Goal: Task Accomplishment & Management: Manage account settings

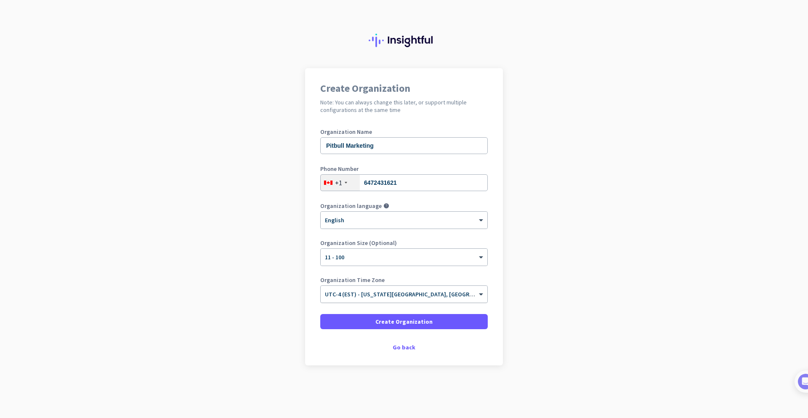
click at [438, 298] on div "× UTC-4 (EST) - [US_STATE][GEOGRAPHIC_DATA], [GEOGRAPHIC_DATA], [GEOGRAPHIC_DAT…" at bounding box center [404, 294] width 167 height 17
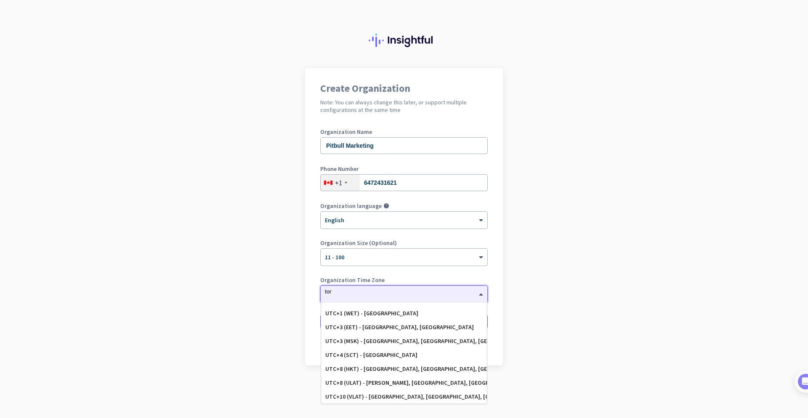
scroll to position [24, 0]
type input "toro"
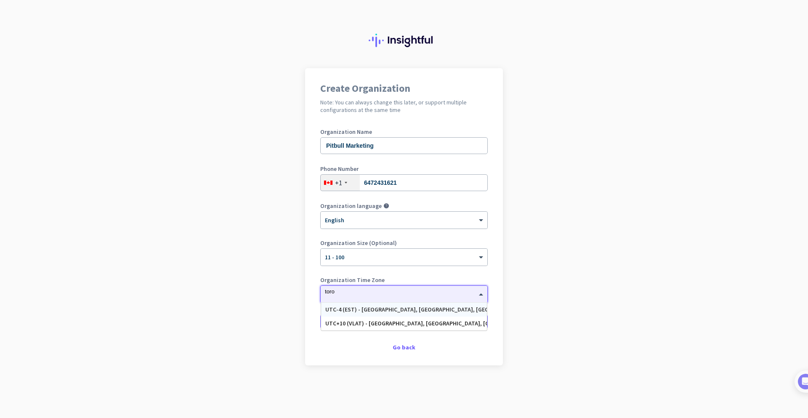
scroll to position [0, 0]
click at [400, 309] on div "UTC-4 (EST) - [GEOGRAPHIC_DATA], [GEOGRAPHIC_DATA], [GEOGRAPHIC_DATA], [GEOGRAP…" at bounding box center [403, 309] width 157 height 7
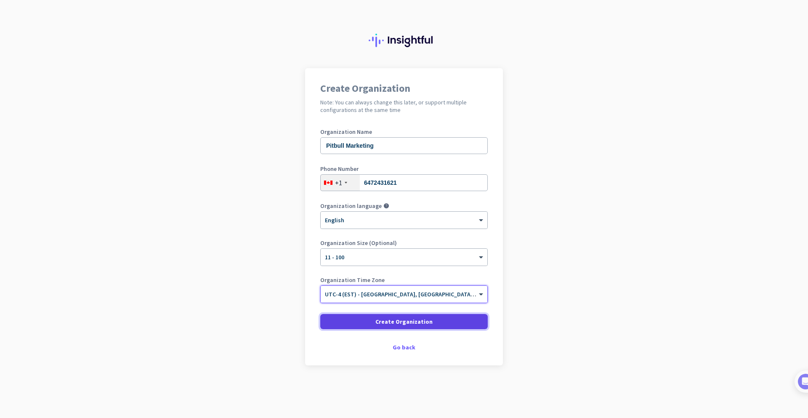
click at [431, 321] on span at bounding box center [403, 321] width 167 height 20
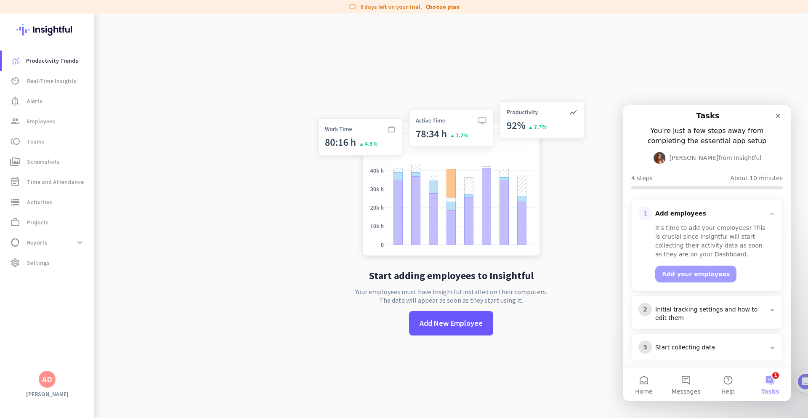
scroll to position [80, 0]
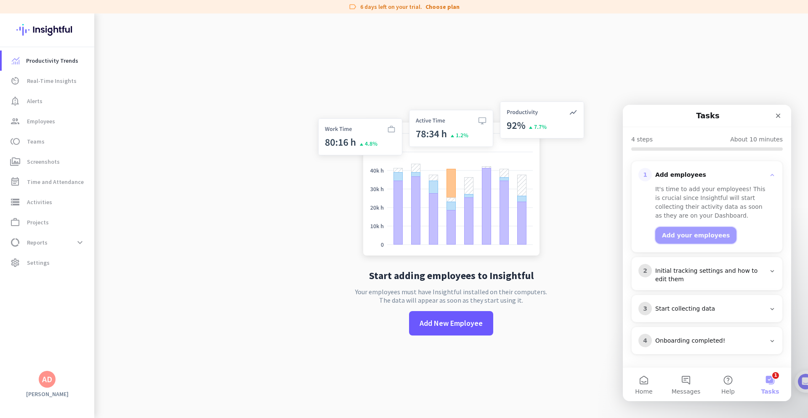
click at [693, 236] on button "Add your employees" at bounding box center [695, 235] width 81 height 17
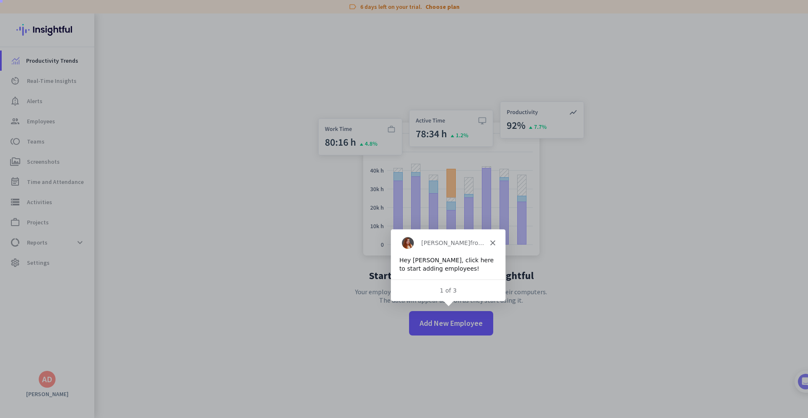
scroll to position [0, 0]
click at [452, 325] on span "Add New Employee" at bounding box center [451, 323] width 63 height 11
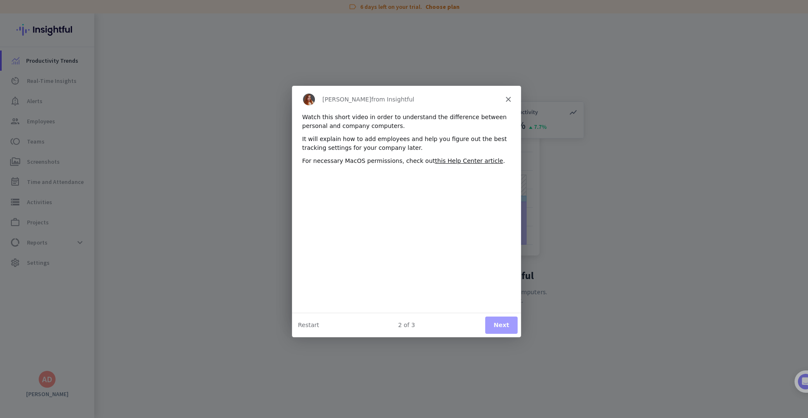
click at [499, 325] on button "Next" at bounding box center [501, 324] width 32 height 17
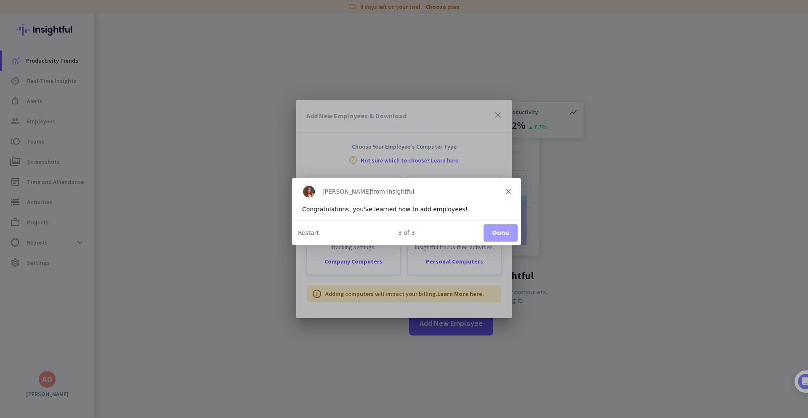
click at [496, 231] on button "Done" at bounding box center [500, 232] width 34 height 17
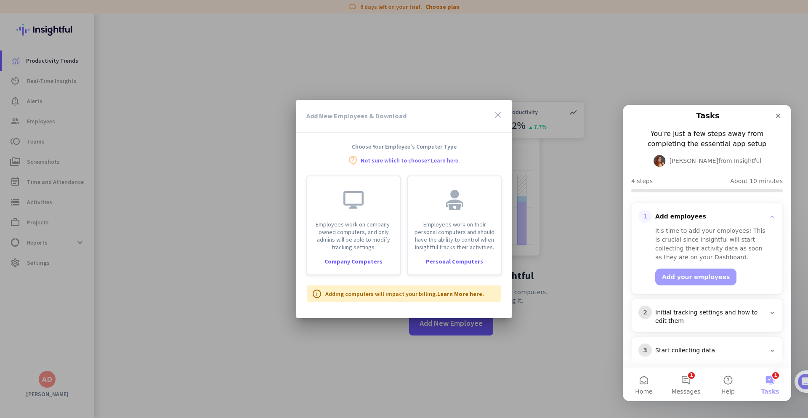
scroll to position [40, 0]
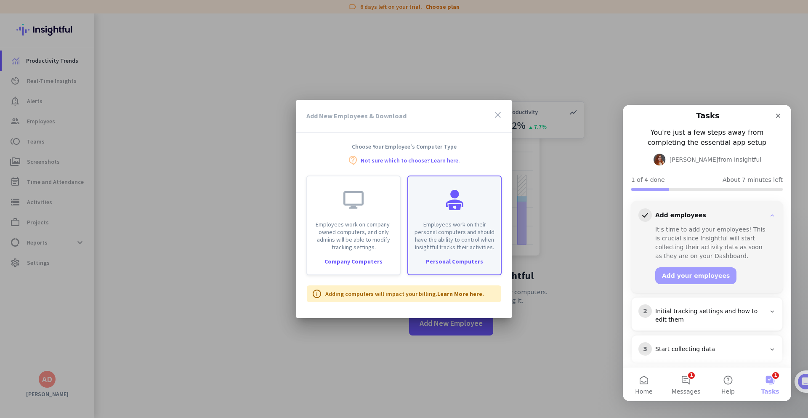
click at [461, 241] on p "Employees work on their personal computers and should have the ability to contr…" at bounding box center [454, 236] width 82 height 30
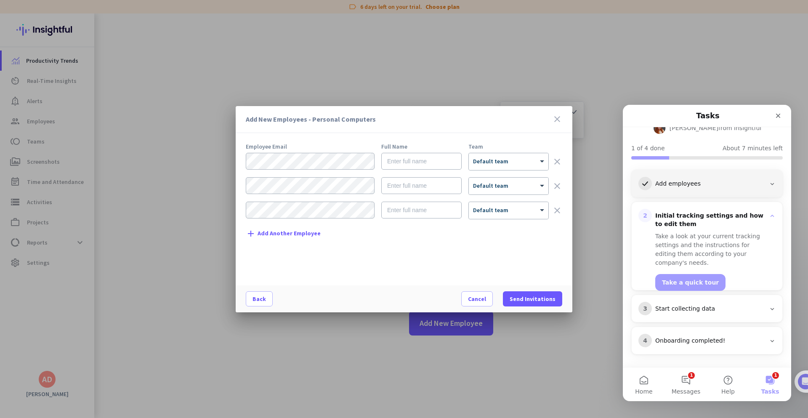
scroll to position [72, 0]
click at [401, 165] on input "text" at bounding box center [421, 161] width 80 height 17
type input "[PERSON_NAME]"
click at [539, 158] on span at bounding box center [543, 161] width 11 height 7
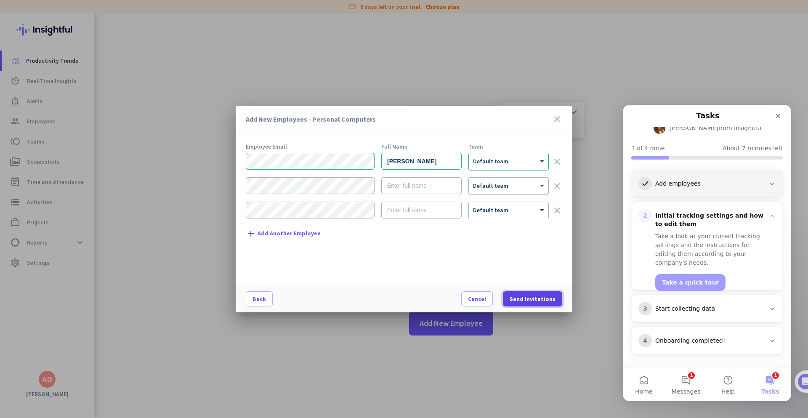
click at [540, 293] on span at bounding box center [532, 299] width 59 height 20
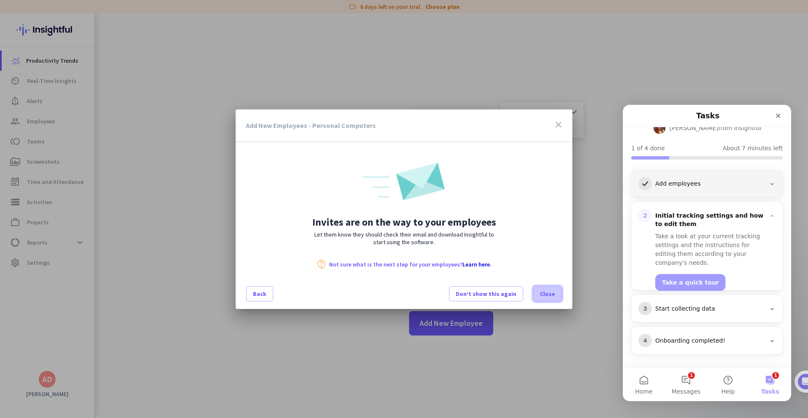
click at [545, 296] on span "Close" at bounding box center [547, 294] width 15 height 8
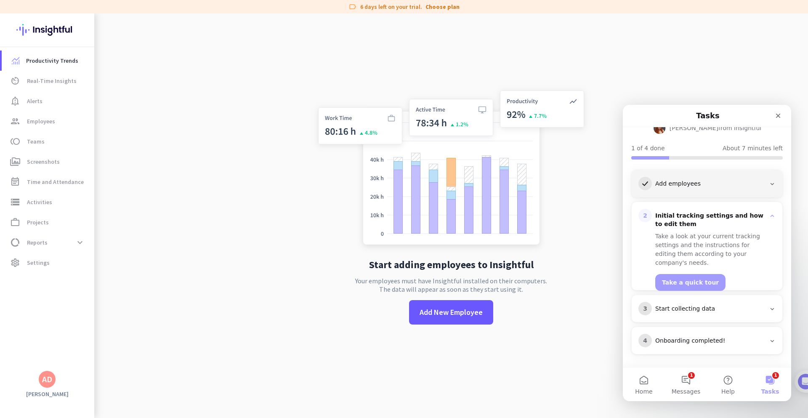
scroll to position [13, 0]
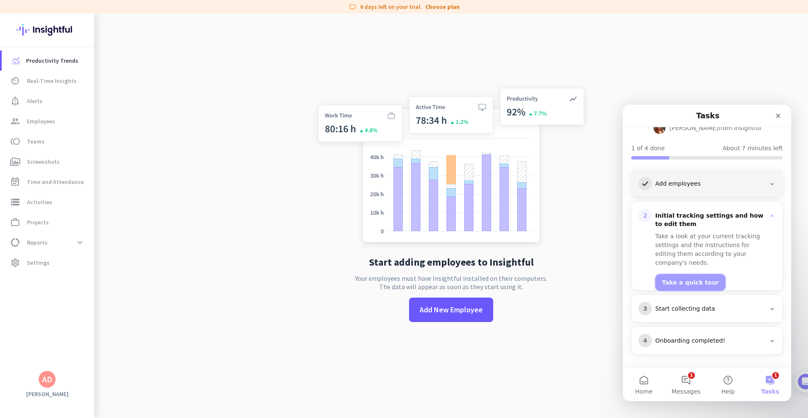
click at [684, 274] on button "Take a quick tour" at bounding box center [690, 282] width 70 height 17
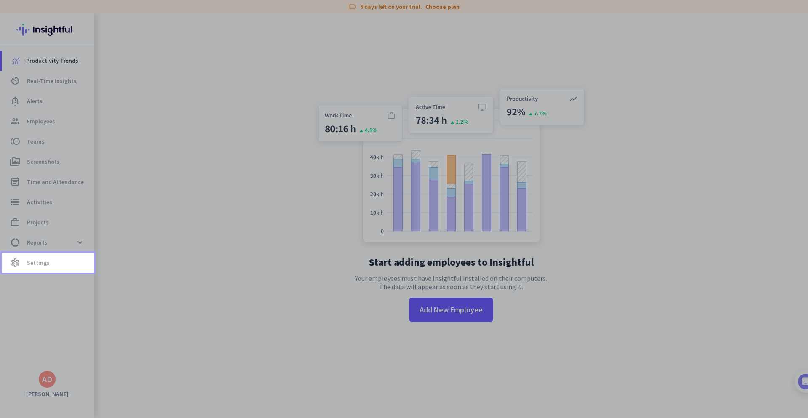
scroll to position [0, 0]
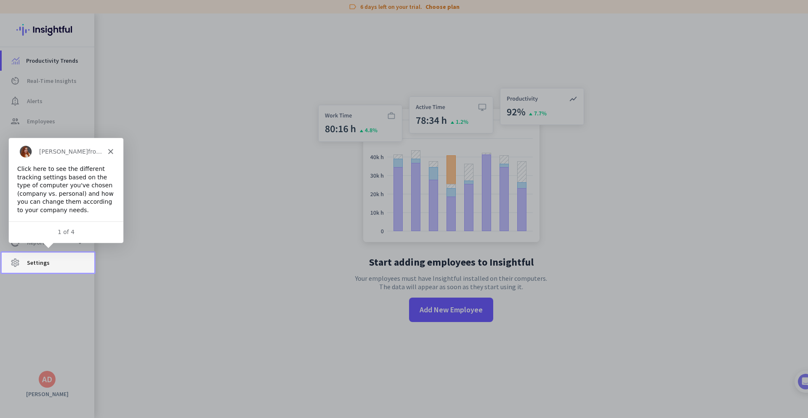
click at [47, 265] on span "Settings" at bounding box center [38, 263] width 23 height 10
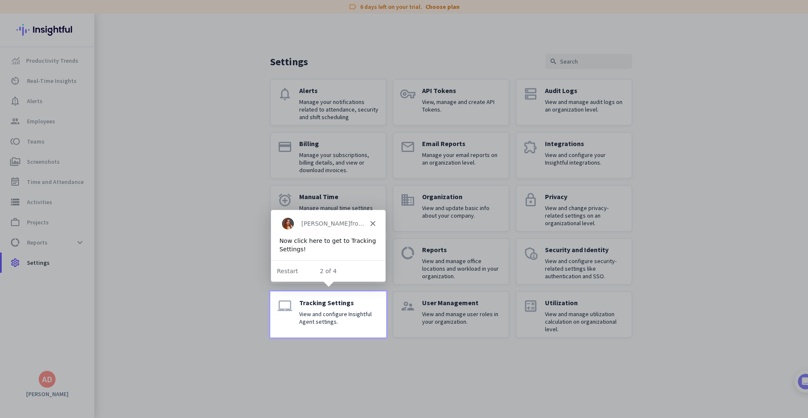
click at [335, 318] on p "View and configure Insightful Agent settings." at bounding box center [339, 317] width 80 height 15
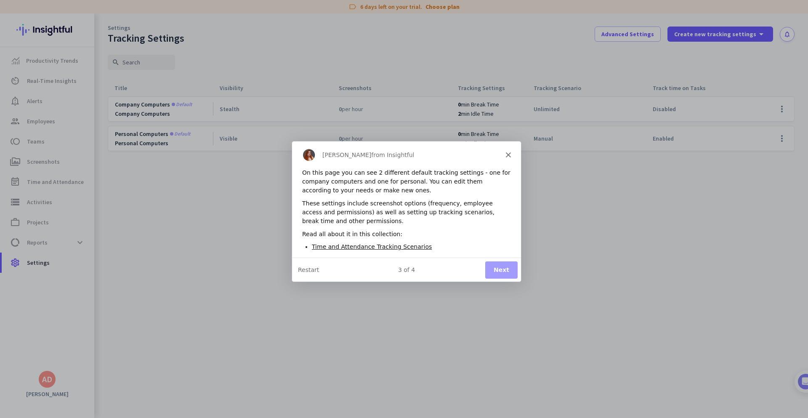
click at [508, 271] on button "Next" at bounding box center [501, 268] width 32 height 17
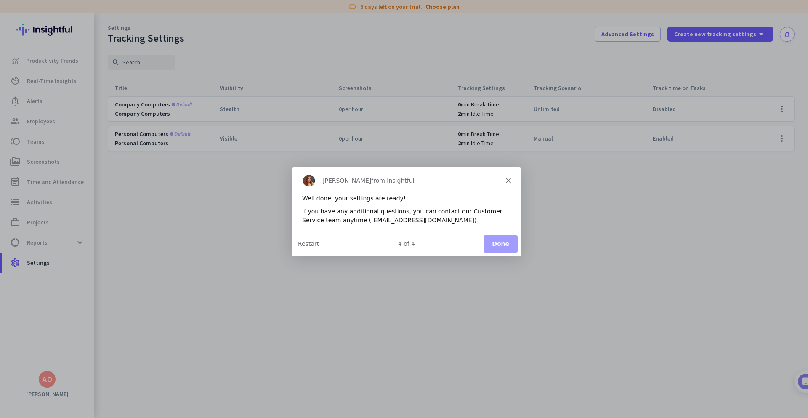
click at [507, 245] on button "Done" at bounding box center [500, 243] width 34 height 17
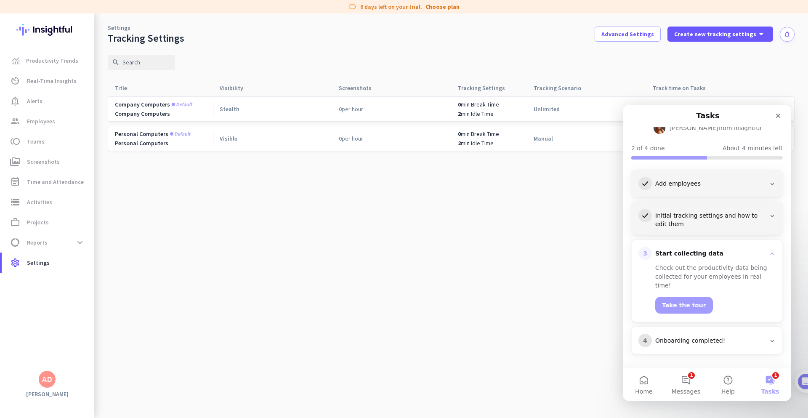
scroll to position [63, 0]
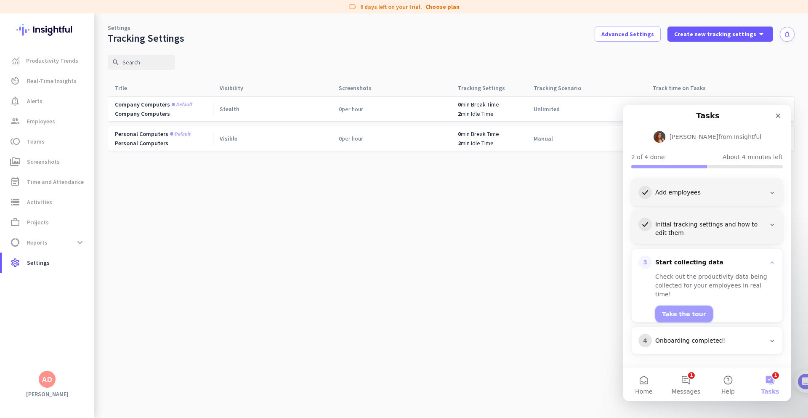
click at [680, 306] on button "Take the tour" at bounding box center [684, 314] width 58 height 17
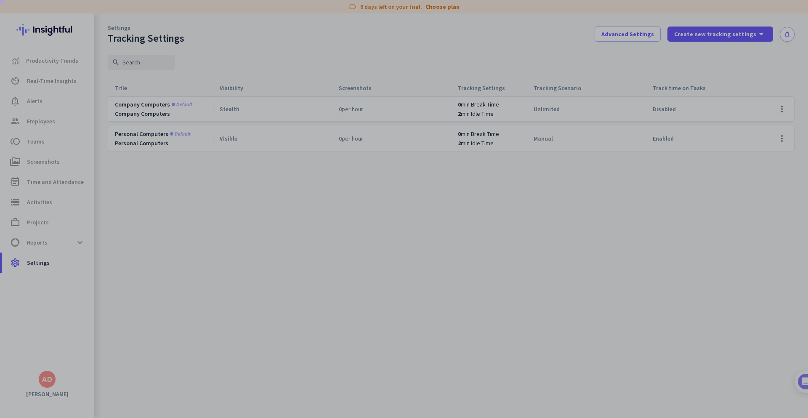
scroll to position [0, 0]
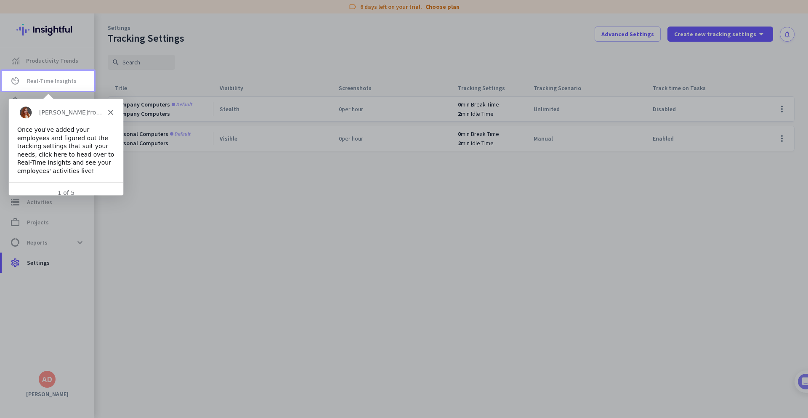
click at [176, 182] on div at bounding box center [404, 254] width 808 height 327
click at [88, 143] on div "Once you've added your employees and figured out the tracking settings that sui…" at bounding box center [66, 150] width 98 height 50
click at [112, 111] on polygon "Close" at bounding box center [110, 111] width 5 height 5
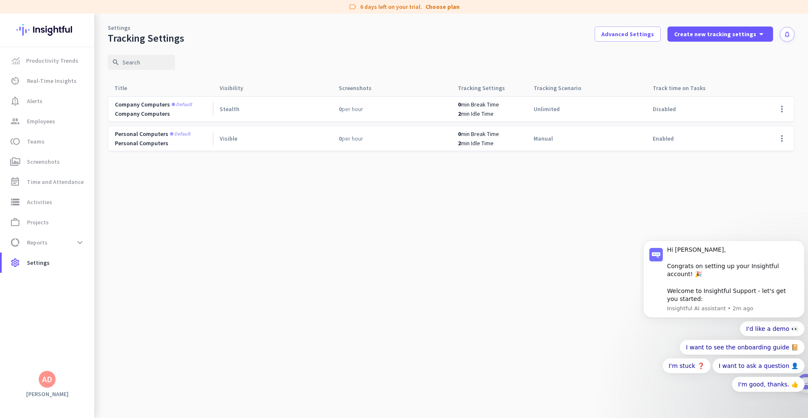
click at [480, 267] on cdk-virtual-scroll-viewport "Company computers Default Company Computers Stealth 0 per hour 0 min Break Time…" at bounding box center [451, 257] width 687 height 322
click at [429, 5] on link "Choose plan" at bounding box center [442, 7] width 34 height 8
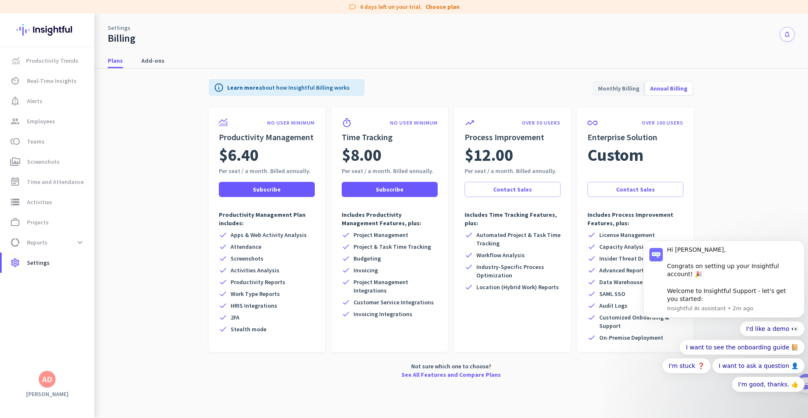
click at [623, 83] on span "Monthly Billing" at bounding box center [619, 88] width 52 height 20
click at [43, 164] on span "Screenshots" at bounding box center [43, 162] width 33 height 10
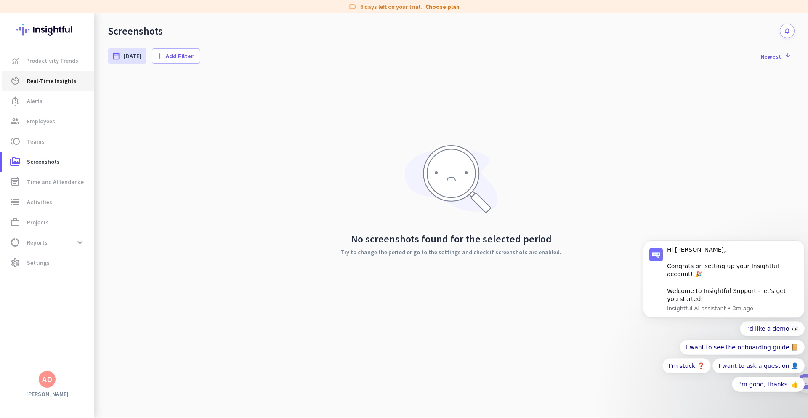
click at [56, 77] on span "Real-Time Insights" at bounding box center [52, 81] width 50 height 10
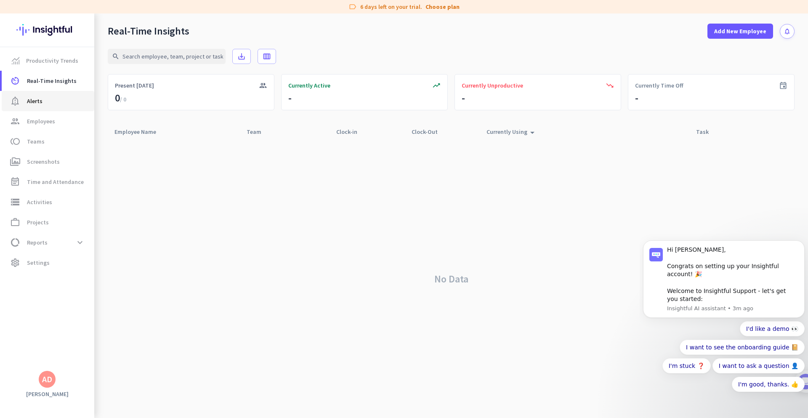
click at [39, 104] on span "Alerts" at bounding box center [35, 101] width 16 height 10
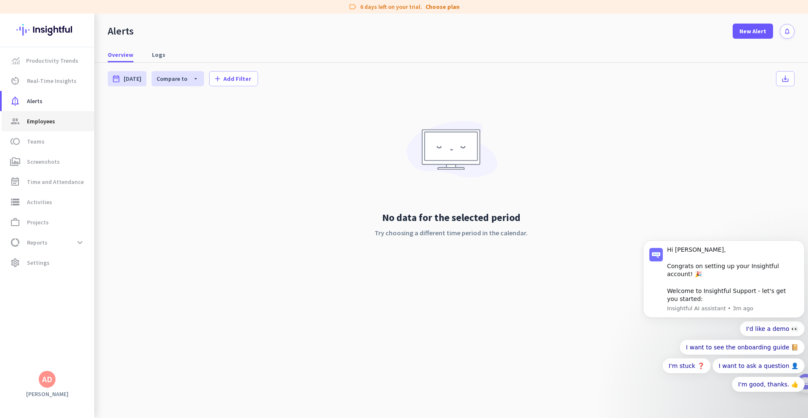
click at [35, 123] on span "Employees" at bounding box center [41, 121] width 28 height 10
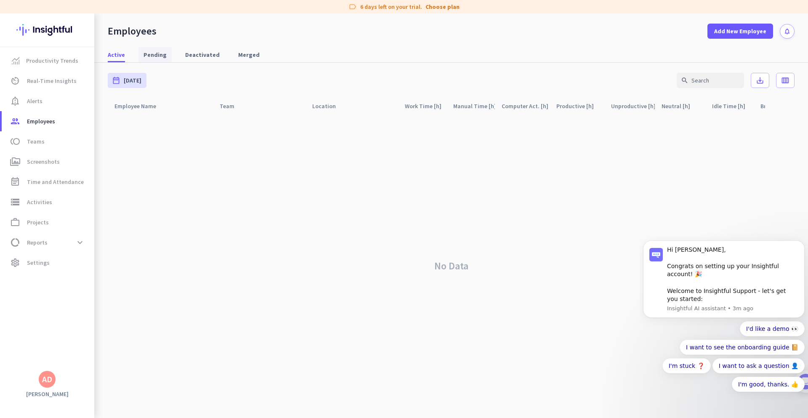
click at [162, 54] on span "Pending" at bounding box center [154, 54] width 23 height 8
click at [442, 8] on link "Choose plan" at bounding box center [442, 7] width 34 height 8
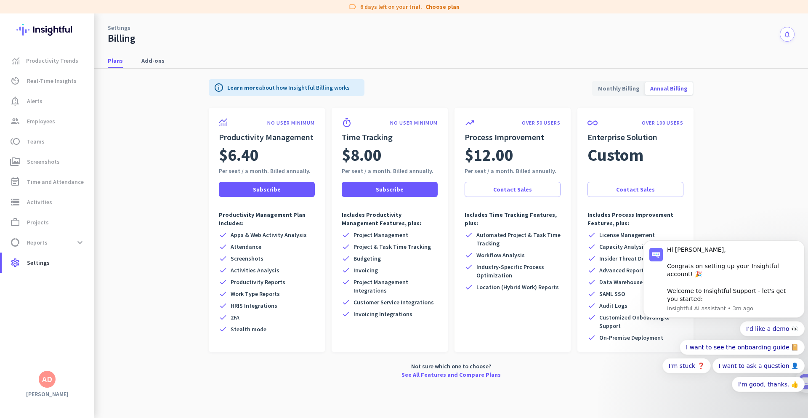
click at [616, 91] on span "Monthly Billing" at bounding box center [619, 88] width 52 height 20
click at [50, 85] on span "Real-Time Insights" at bounding box center [52, 81] width 50 height 10
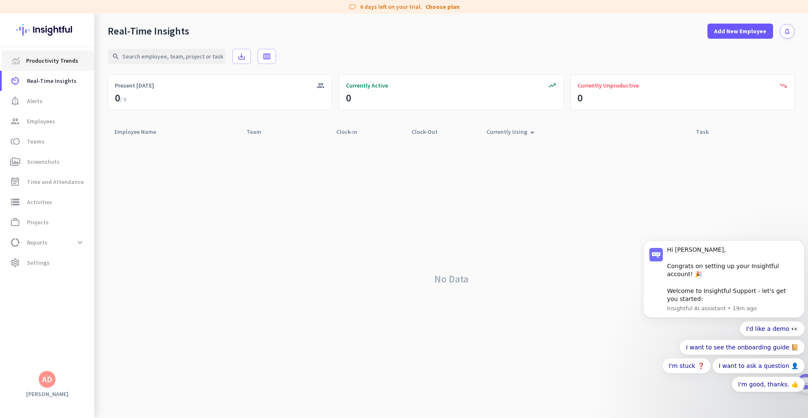
drag, startPoint x: 72, startPoint y: 61, endPoint x: 79, endPoint y: 68, distance: 9.5
click at [72, 61] on span "Productivity Trends" at bounding box center [52, 61] width 52 height 10
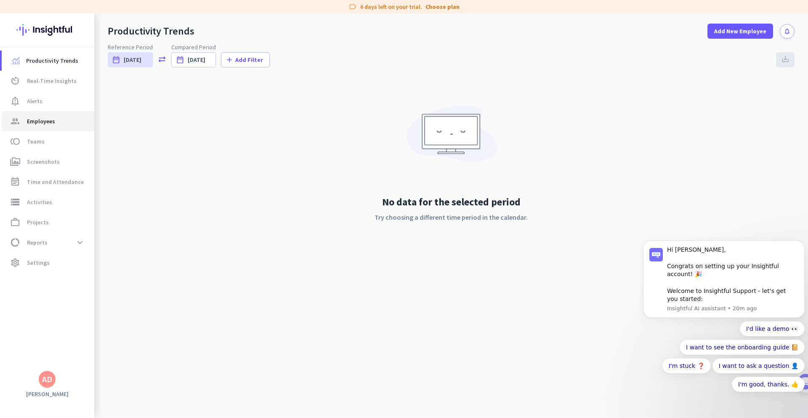
click at [40, 117] on span "Employees" at bounding box center [41, 121] width 28 height 10
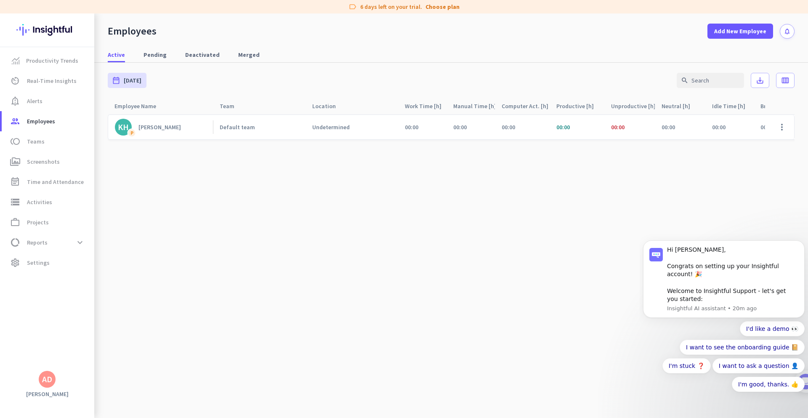
click at [236, 128] on div "Default team" at bounding box center [237, 127] width 35 height 8
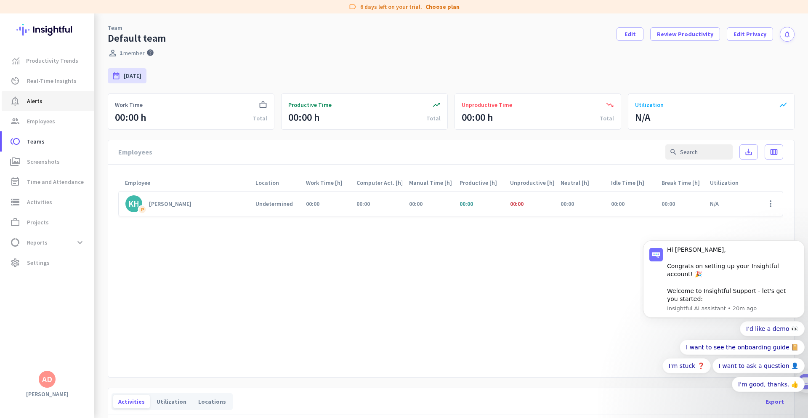
click at [37, 105] on span "Alerts" at bounding box center [35, 101] width 16 height 10
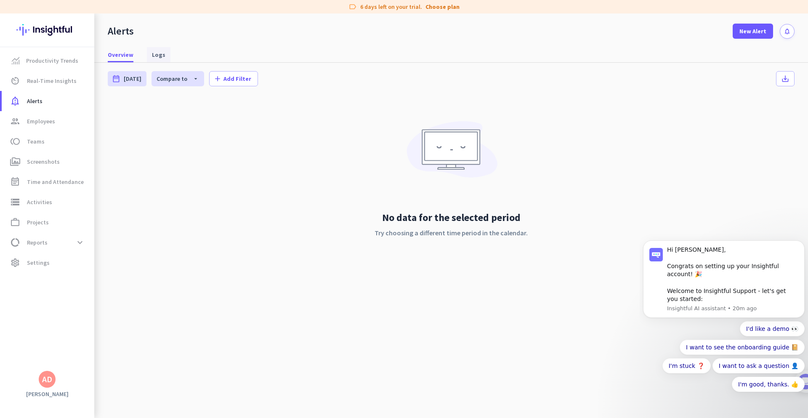
click at [159, 58] on span "Logs" at bounding box center [158, 54] width 13 height 8
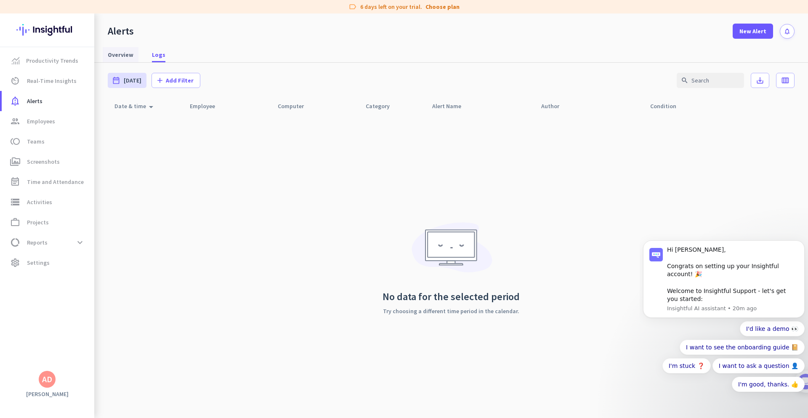
click at [120, 57] on span "Overview" at bounding box center [121, 54] width 26 height 8
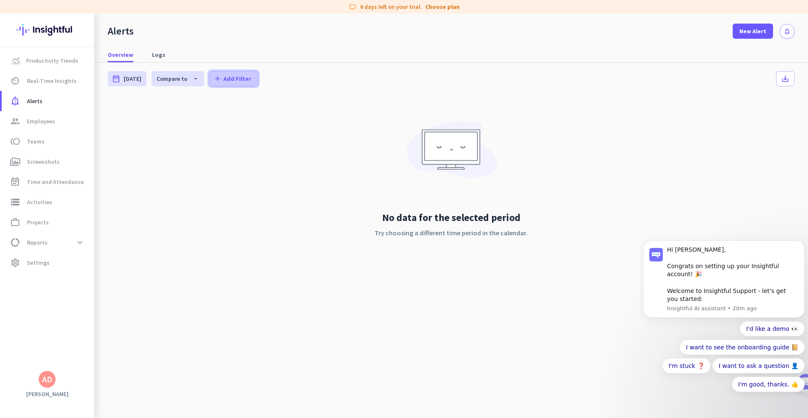
click at [223, 80] on span "Add Filter" at bounding box center [237, 78] width 28 height 8
click at [247, 115] on span "Employees" at bounding box center [246, 113] width 69 height 8
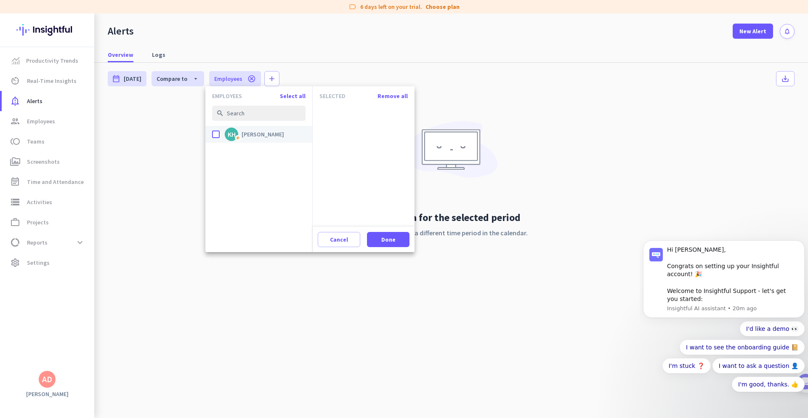
click at [213, 135] on div "done" at bounding box center [216, 134] width 8 height 8
click at [0, 0] on input "done KH P [PERSON_NAME]" at bounding box center [0, 0] width 0 height 0
click at [385, 241] on span "Done" at bounding box center [388, 239] width 14 height 8
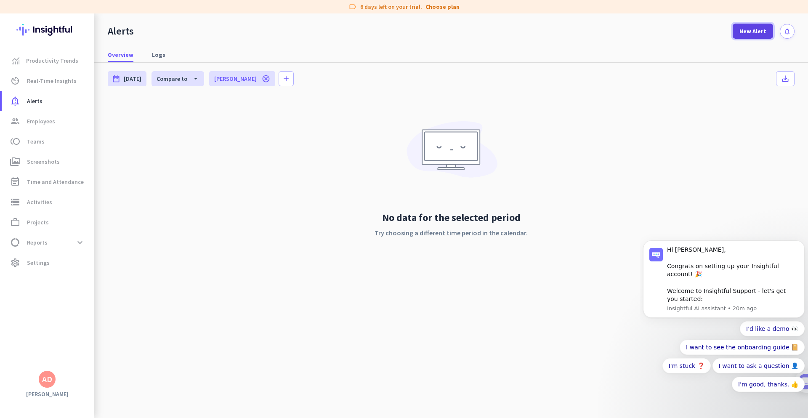
click at [761, 36] on span at bounding box center [753, 31] width 40 height 20
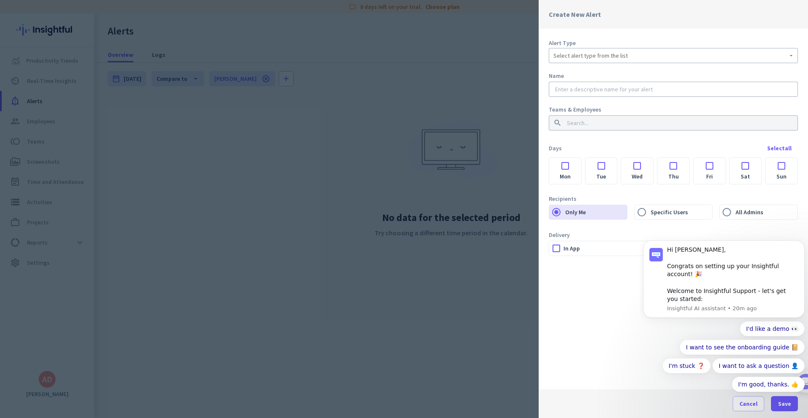
click at [604, 61] on div "Select alert type from the list" at bounding box center [673, 55] width 240 height 15
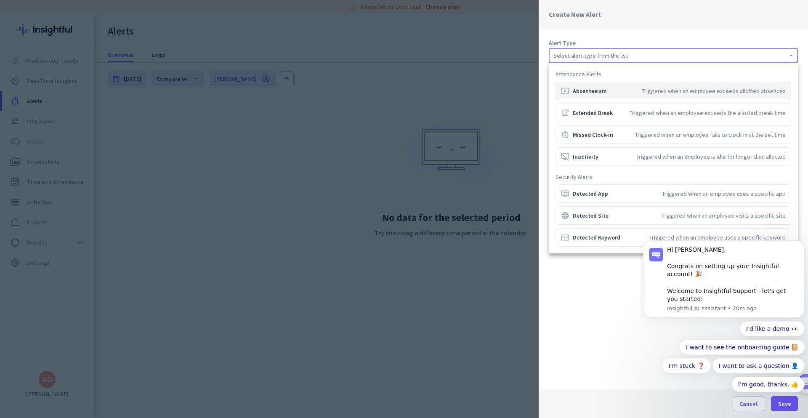
click at [608, 96] on mat-option "cancel_presentation Absenteeism Triggered when an employee exceeds allotted abs…" at bounding box center [673, 91] width 236 height 19
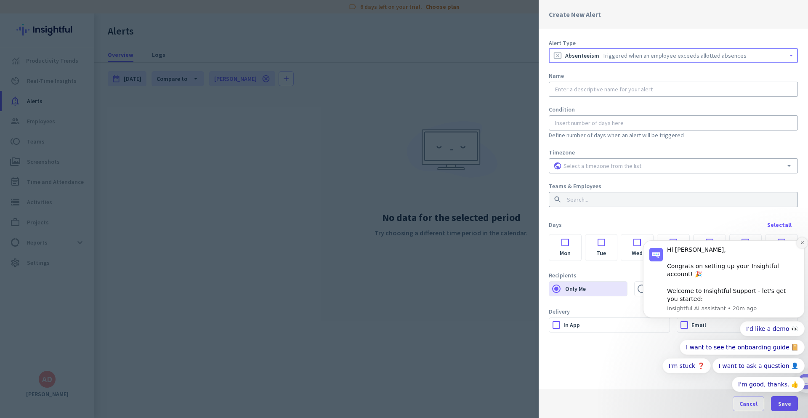
click at [803, 244] on icon "Dismiss notification" at bounding box center [801, 242] width 3 height 3
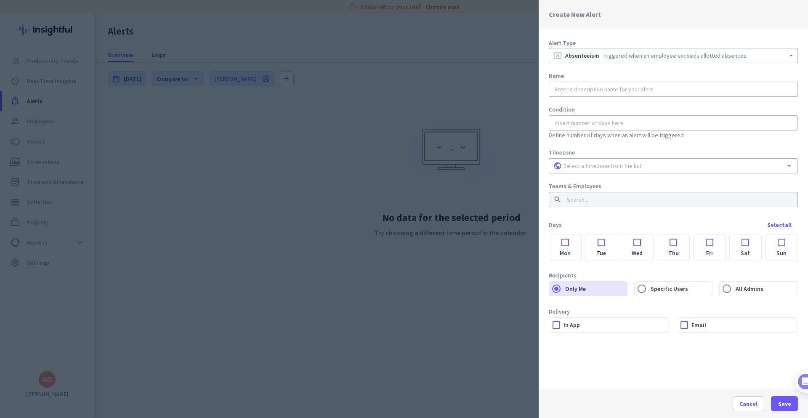
click at [665, 164] on input at bounding box center [673, 166] width 223 height 8
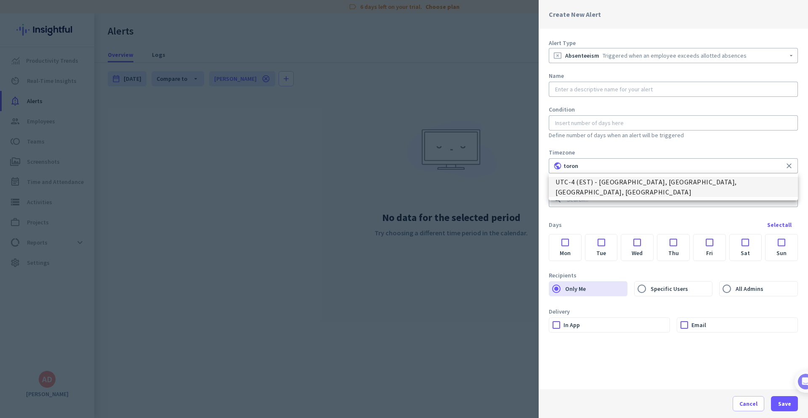
click at [687, 185] on span "UTC-4 (EST) - [GEOGRAPHIC_DATA], [GEOGRAPHIC_DATA], [GEOGRAPHIC_DATA], [GEOGRAP…" at bounding box center [673, 187] width 236 height 20
type input "UTC-4 (EST) - [GEOGRAPHIC_DATA], [GEOGRAPHIC_DATA], [GEOGRAPHIC_DATA], [GEOGRAP…"
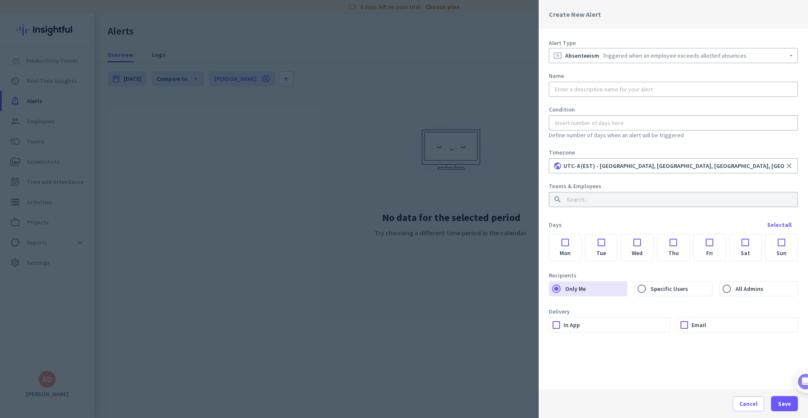
click at [602, 89] on input "text" at bounding box center [673, 89] width 240 height 8
paste input "VA Absence Alert – [VA Name]"
drag, startPoint x: 601, startPoint y: 90, endPoint x: 653, endPoint y: 90, distance: 52.2
click at [653, 90] on input "VA Absence Alert – [VA Name]" at bounding box center [673, 89] width 240 height 8
click at [628, 90] on input "VA Absence Alert – K" at bounding box center [673, 89] width 240 height 8
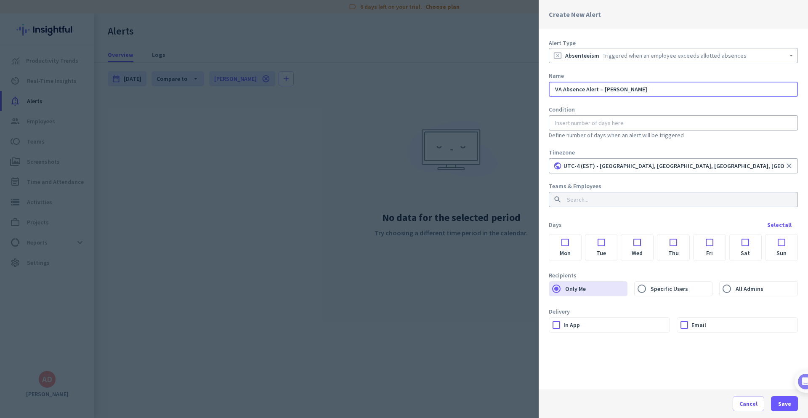
click at [563, 90] on input "VA Absence Alert – [PERSON_NAME]" at bounding box center [673, 89] width 240 height 8
type input "Absence Alert – [PERSON_NAME]"
click at [619, 125] on input "number" at bounding box center [673, 123] width 240 height 8
type input "1"
click at [635, 142] on div "Alert Type cancel_presentation Absenteeism Triggered when an employee exceeds a…" at bounding box center [673, 209] width 269 height 361
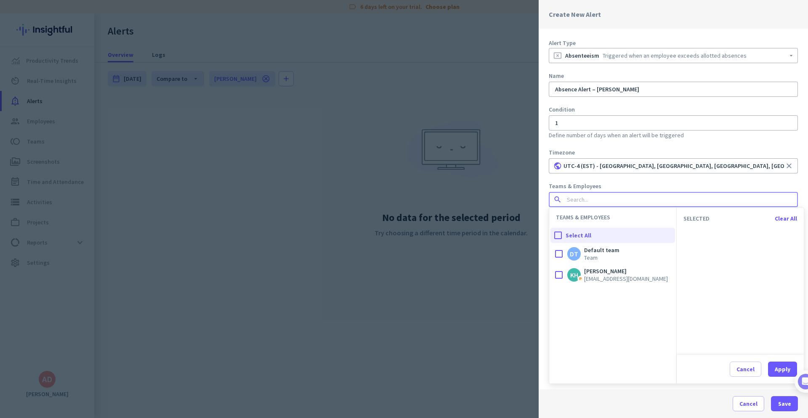
click at [587, 199] on input at bounding box center [670, 199] width 211 height 8
click at [557, 274] on div at bounding box center [558, 274] width 17 height 17
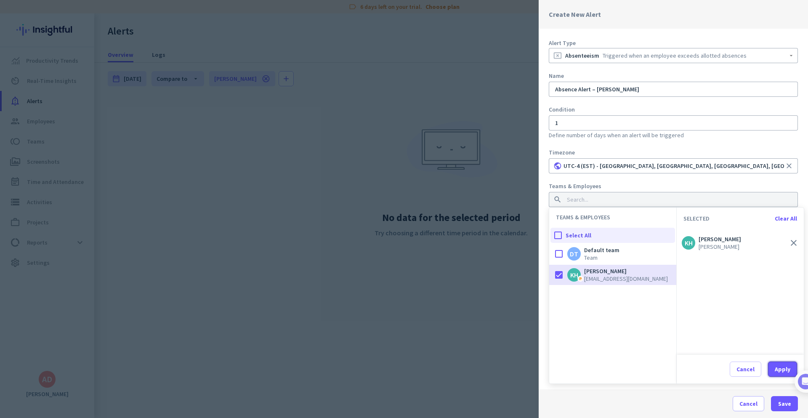
click at [782, 369] on div "Apply" at bounding box center [783, 369] width 16 height 6
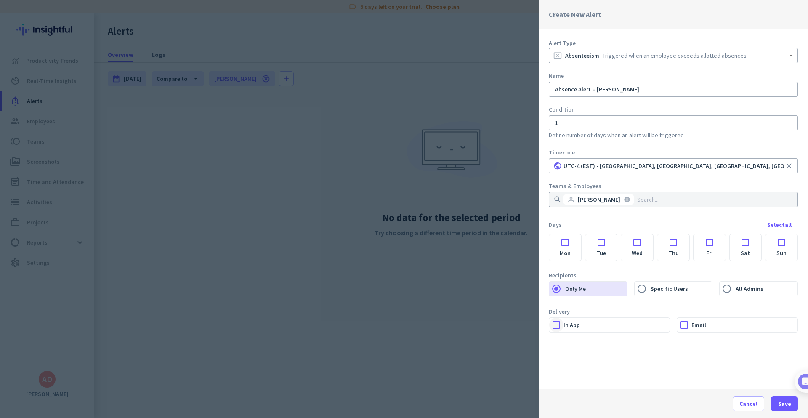
click at [554, 325] on div at bounding box center [556, 325] width 14 height 14
click at [681, 322] on div at bounding box center [684, 325] width 14 height 14
click at [776, 227] on div "Select all" at bounding box center [779, 225] width 24 height 6
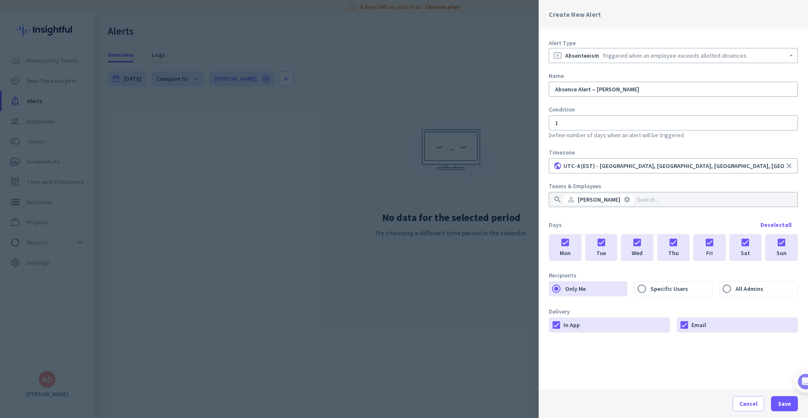
click at [783, 245] on div at bounding box center [781, 239] width 32 height 11
click at [744, 244] on div at bounding box center [746, 239] width 32 height 11
click at [784, 407] on span "Save" at bounding box center [784, 403] width 13 height 8
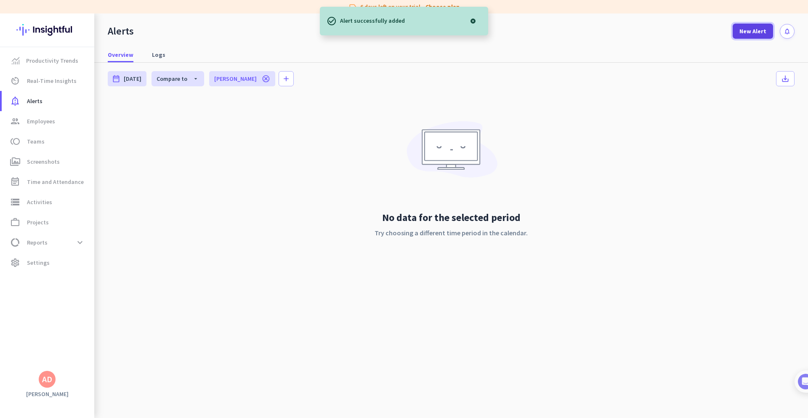
click at [762, 32] on span "New Alert" at bounding box center [752, 31] width 27 height 8
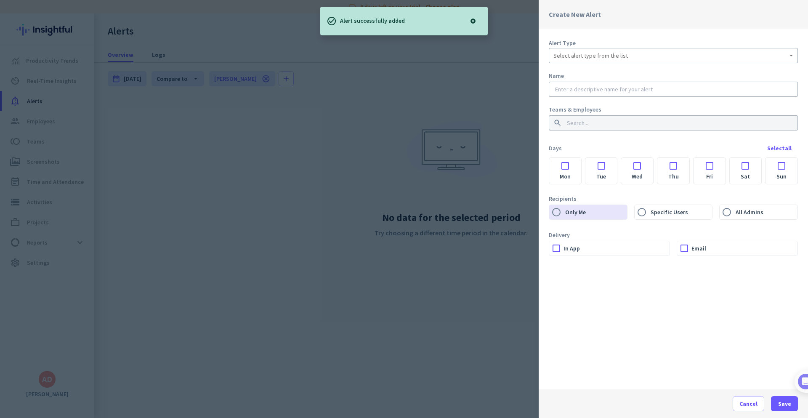
click at [752, 58] on div "Select alert type from the list" at bounding box center [673, 55] width 240 height 10
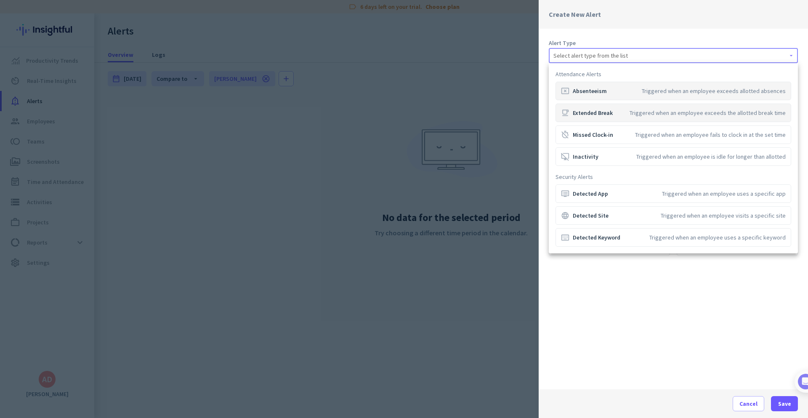
click at [731, 112] on div "Triggered when an employee exceeds the allotted break time" at bounding box center [708, 113] width 156 height 8
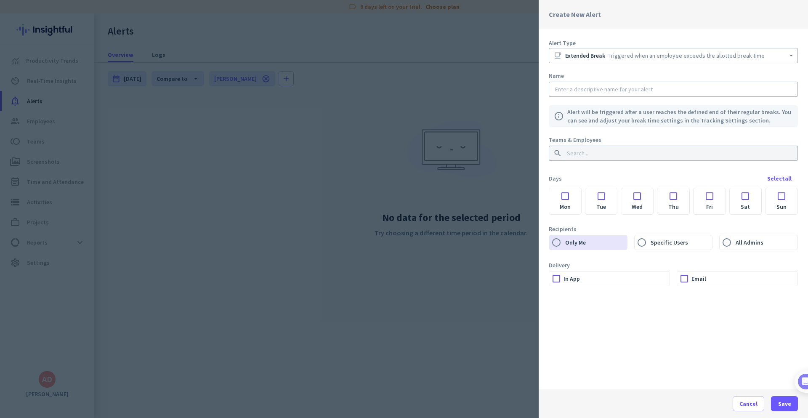
click at [600, 93] on input "text" at bounding box center [673, 89] width 240 height 8
paste input "Extended Break – [VA Name]"
drag, startPoint x: 600, startPoint y: 89, endPoint x: 672, endPoint y: 97, distance: 73.2
click at [672, 97] on div "Alert Type free_breakfast Extended Break Triggered when an employee exceeds the…" at bounding box center [673, 209] width 269 height 361
type input "Extended Break – [PERSON_NAME]"
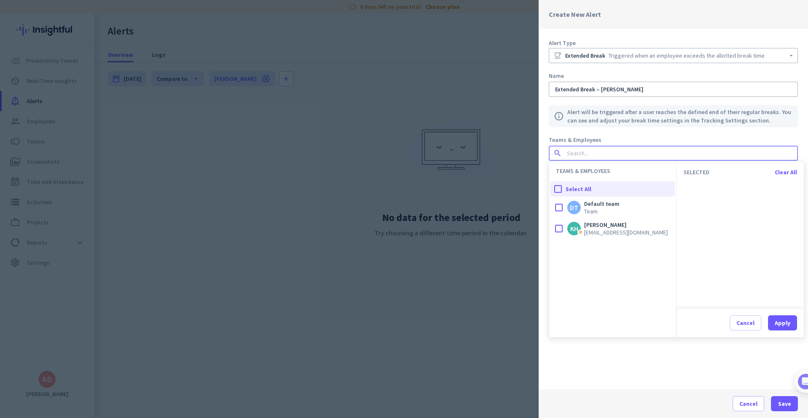
click at [691, 154] on input at bounding box center [670, 153] width 211 height 8
click at [562, 227] on div at bounding box center [558, 228] width 17 height 17
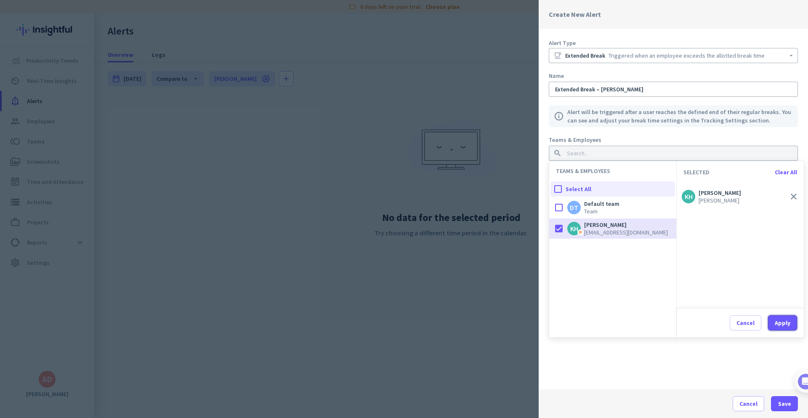
click at [774, 324] on button "Apply" at bounding box center [782, 322] width 29 height 15
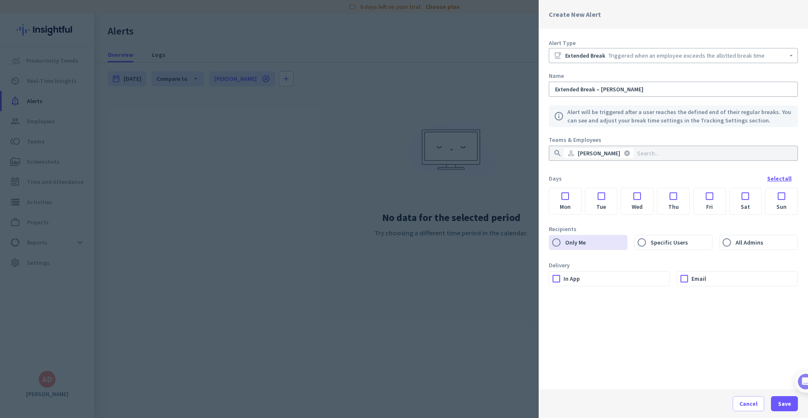
click at [779, 179] on div "Select all" at bounding box center [779, 178] width 24 height 6
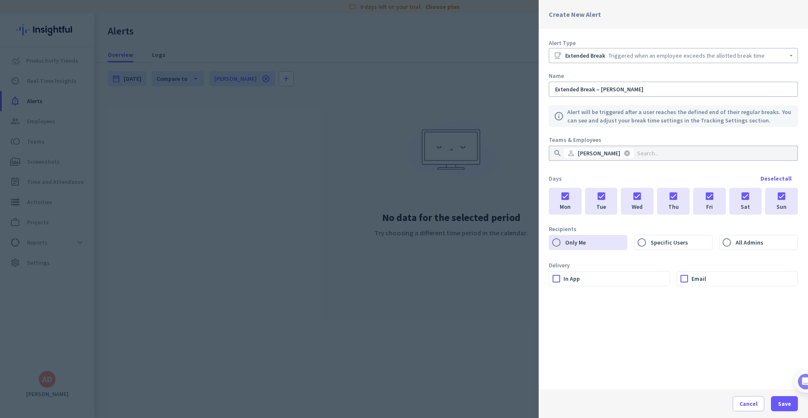
click at [779, 195] on div at bounding box center [781, 193] width 32 height 11
click at [746, 197] on div at bounding box center [746, 193] width 32 height 11
click at [682, 277] on div at bounding box center [684, 278] width 14 height 14
click at [558, 279] on div at bounding box center [556, 278] width 14 height 14
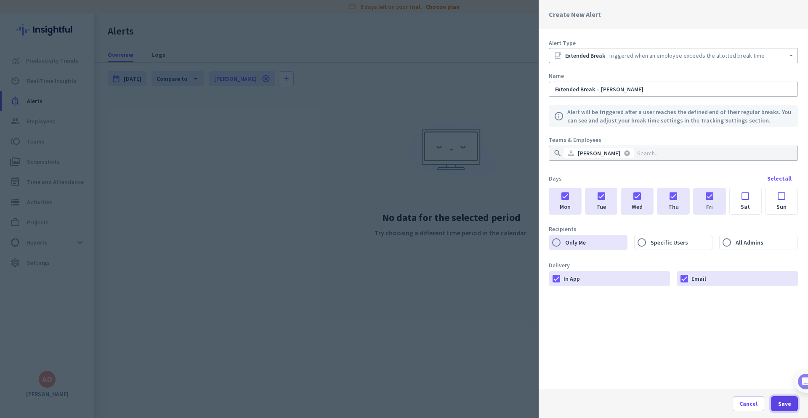
click at [789, 405] on span "Save" at bounding box center [784, 403] width 13 height 8
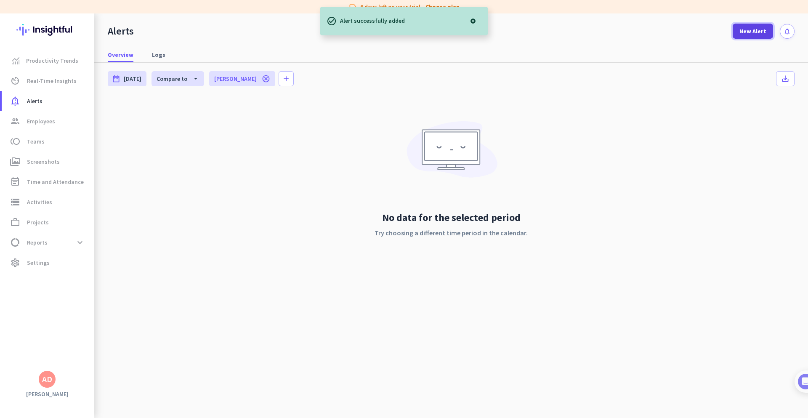
click at [748, 27] on span "New Alert" at bounding box center [752, 31] width 27 height 8
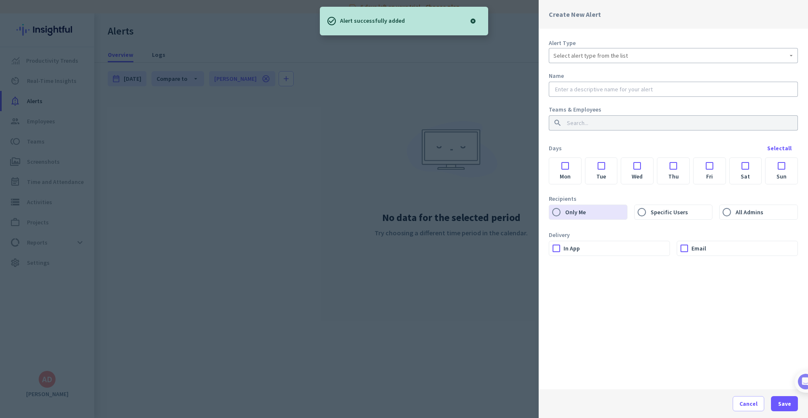
click at [670, 58] on div "Select alert type from the list" at bounding box center [673, 55] width 240 height 10
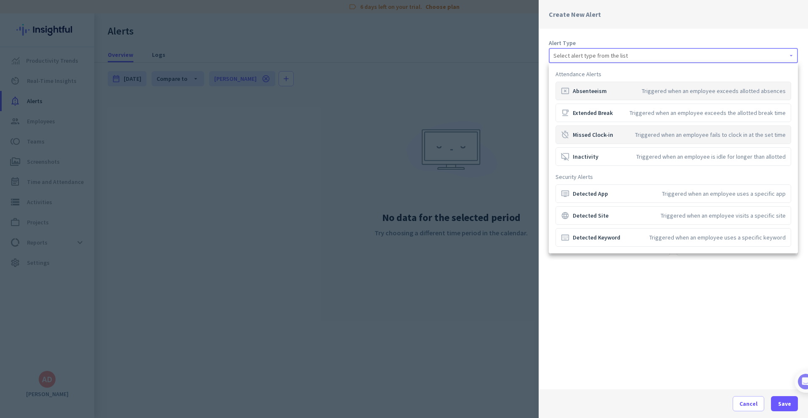
click at [663, 133] on div "Triggered when an employee fails to clock in at the set time" at bounding box center [710, 134] width 151 height 8
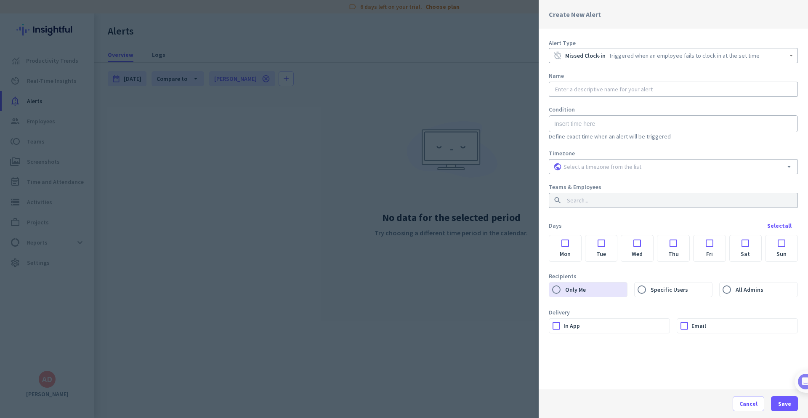
click at [595, 91] on input "text" at bounding box center [673, 89] width 240 height 8
paste input "Missed Clock-in – [VA Name]"
drag, startPoint x: 600, startPoint y: 90, endPoint x: 658, endPoint y: 94, distance: 58.2
click at [658, 94] on div "Missed Clock-in – [VA Name]" at bounding box center [673, 89] width 240 height 15
type input "Missed Clock-in – [PERSON_NAME]"
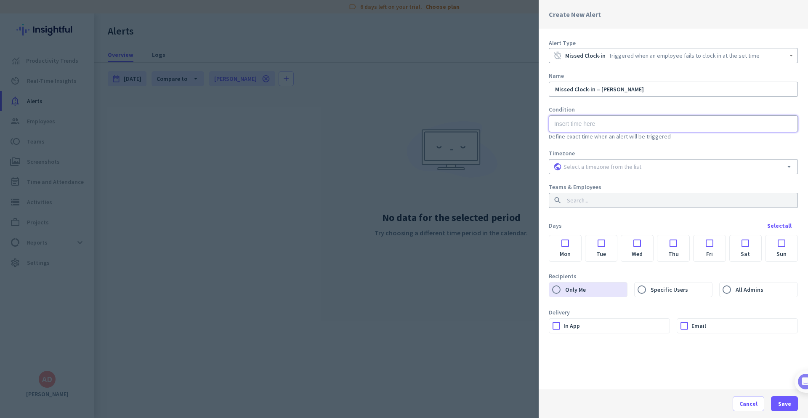
click at [595, 119] on input "text" at bounding box center [673, 123] width 249 height 17
click at [561, 206] on li "11" at bounding box center [561, 205] width 25 height 13
type input "11:00 AM"
click at [652, 154] on div at bounding box center [404, 209] width 808 height 418
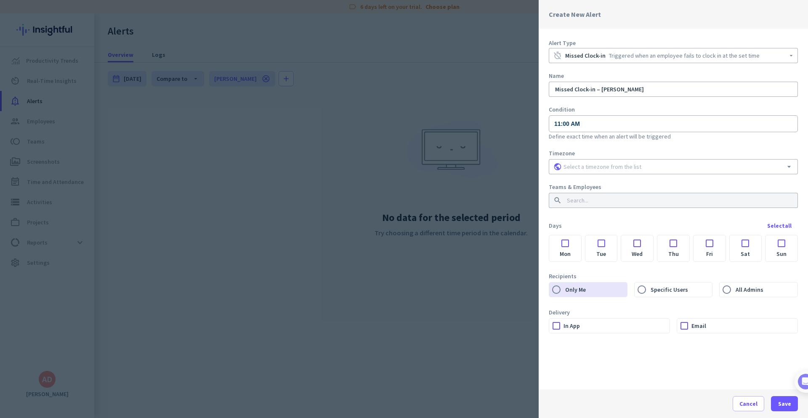
click at [639, 165] on input at bounding box center [673, 166] width 223 height 8
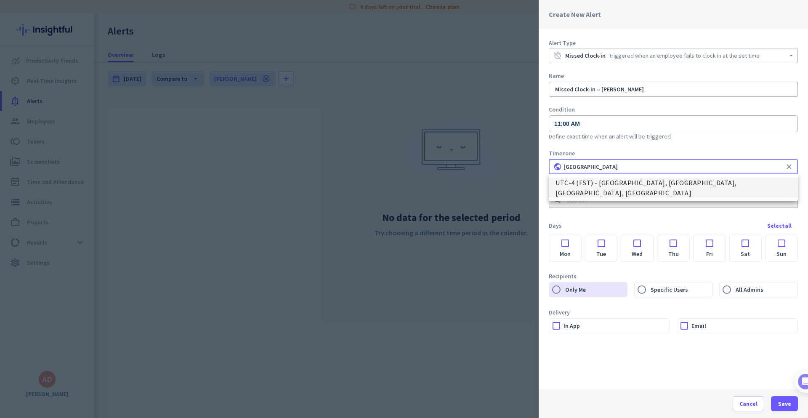
click at [665, 182] on span "UTC-4 (EST) - [GEOGRAPHIC_DATA], [GEOGRAPHIC_DATA], [GEOGRAPHIC_DATA], [GEOGRAP…" at bounding box center [673, 188] width 236 height 20
type input "UTC-4 (EST) - [GEOGRAPHIC_DATA], [GEOGRAPHIC_DATA], [GEOGRAPHIC_DATA], [GEOGRAP…"
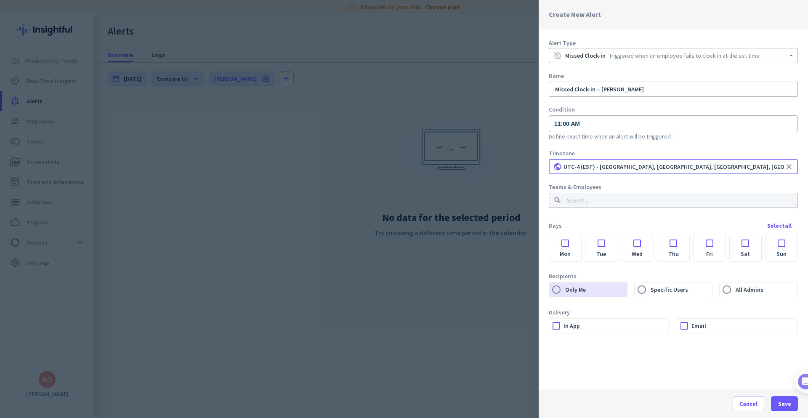
click at [602, 202] on input at bounding box center [670, 200] width 211 height 8
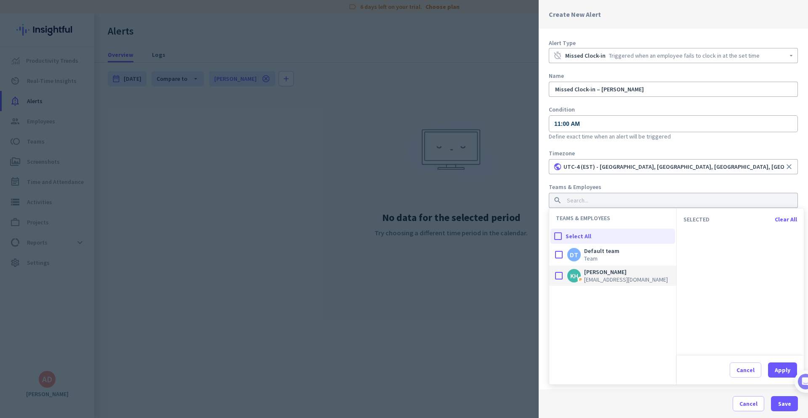
click at [561, 277] on div at bounding box center [558, 275] width 17 height 17
click at [781, 367] on div "Apply" at bounding box center [783, 370] width 16 height 6
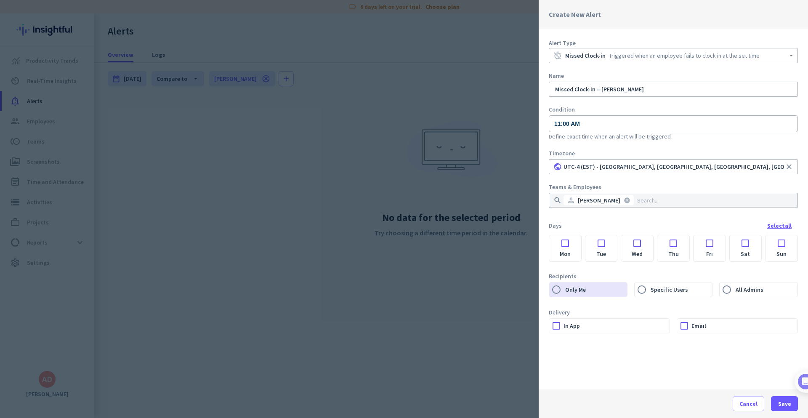
click at [789, 226] on div "Select all" at bounding box center [779, 226] width 24 height 6
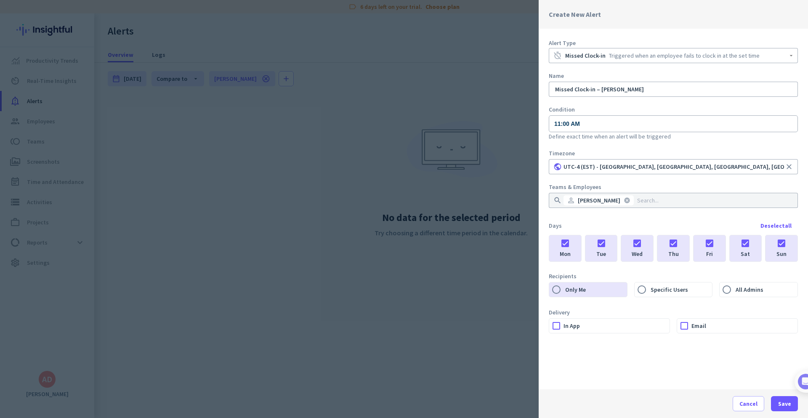
click at [785, 245] on div at bounding box center [781, 240] width 32 height 11
click at [749, 246] on div at bounding box center [746, 240] width 32 height 11
click at [559, 324] on div at bounding box center [556, 326] width 14 height 14
click at [681, 329] on div at bounding box center [684, 326] width 14 height 14
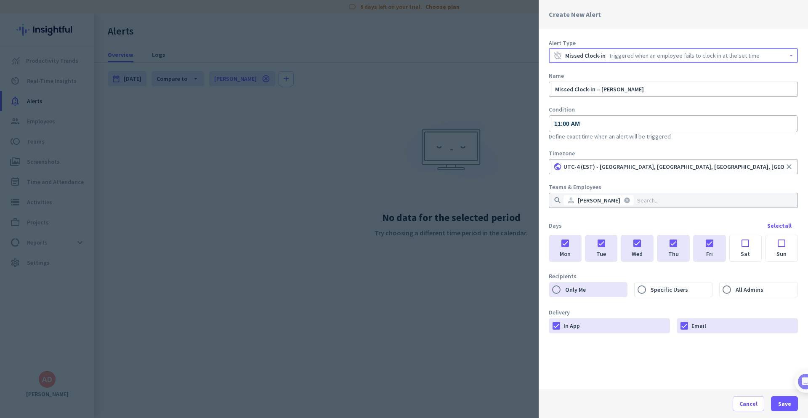
click at [768, 56] on div "timer_off Missed Clock-in Triggered when an employee fails to clock in at the s…" at bounding box center [673, 55] width 240 height 10
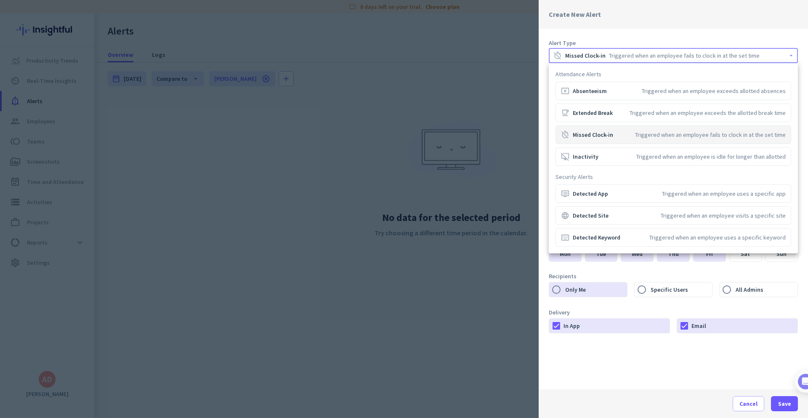
click at [768, 56] on div at bounding box center [404, 209] width 808 height 418
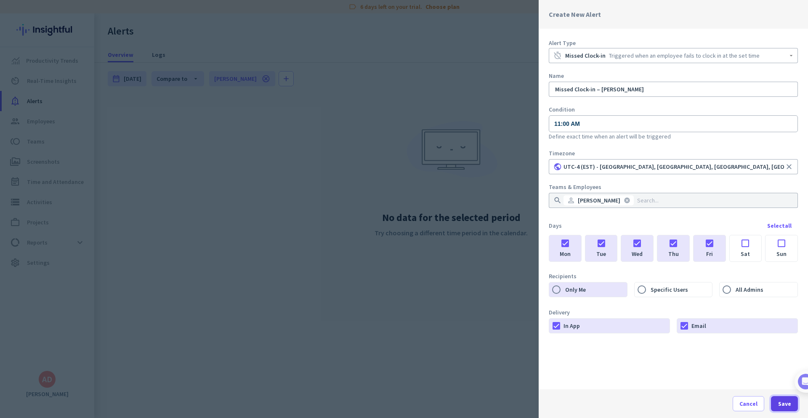
click at [782, 409] on span "button" at bounding box center [784, 403] width 27 height 20
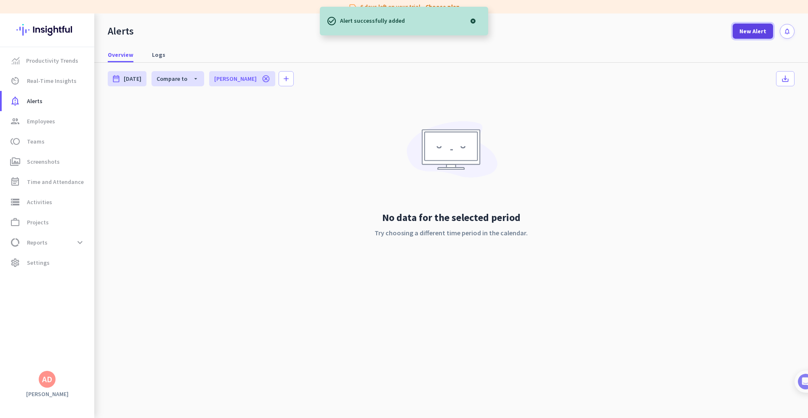
click at [766, 34] on span at bounding box center [753, 31] width 40 height 20
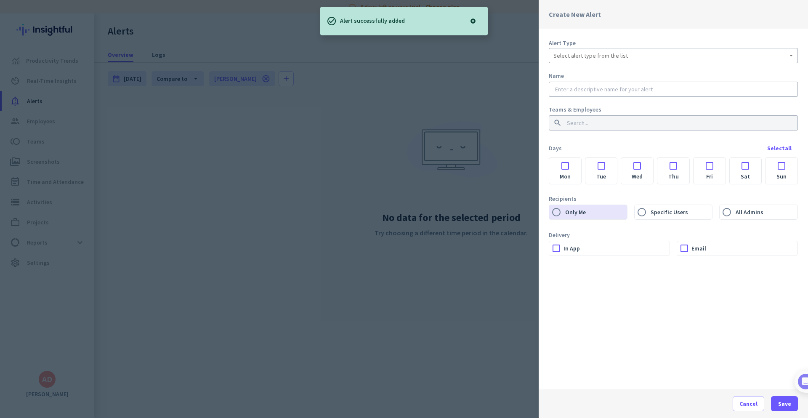
click at [653, 53] on div "Select alert type from the list" at bounding box center [673, 55] width 240 height 10
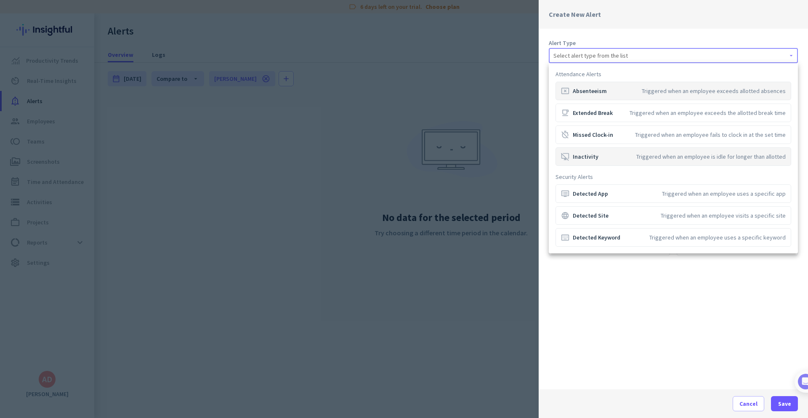
click at [638, 161] on mat-option "desktop_access_disabled Inactivity Triggered when an employee is idle for longe…" at bounding box center [673, 156] width 236 height 19
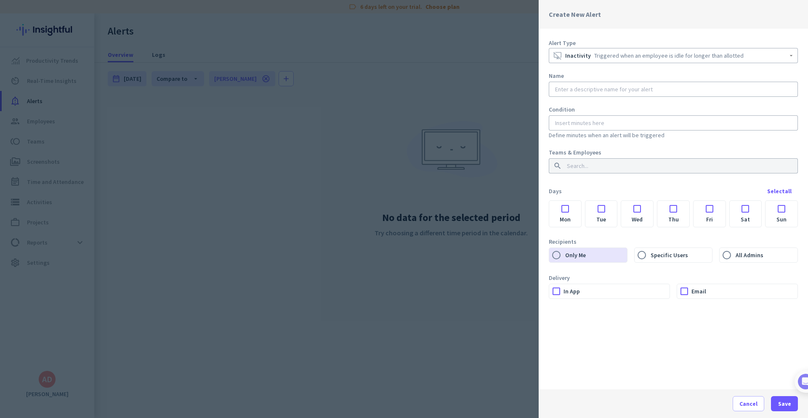
click at [571, 93] on input "text" at bounding box center [673, 89] width 240 height 8
paste input "Inactivity Alert – [VA Name]"
drag, startPoint x: 598, startPoint y: 91, endPoint x: 655, endPoint y: 98, distance: 57.7
click at [655, 98] on div "Alert Type desktop_access_disabled Inactivity Triggered when an employee is idl…" at bounding box center [673, 209] width 269 height 361
type input "Inactivity Alert – [PERSON_NAME]"
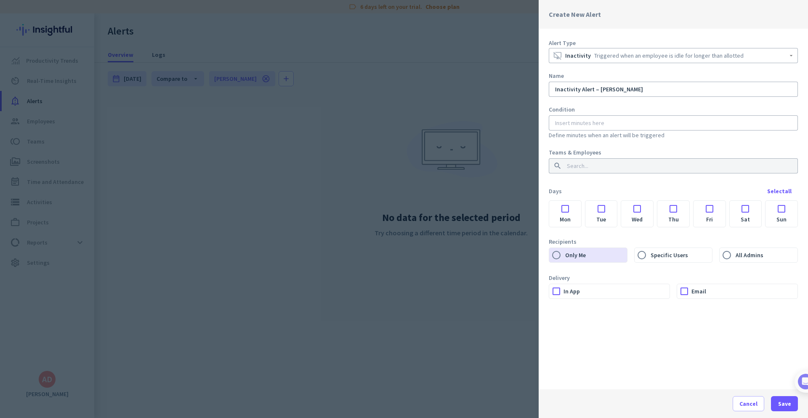
drag, startPoint x: 704, startPoint y: 117, endPoint x: 700, endPoint y: 120, distance: 5.3
click at [702, 118] on div at bounding box center [673, 122] width 240 height 15
click at [591, 123] on input "number" at bounding box center [673, 123] width 240 height 8
click at [601, 117] on div at bounding box center [673, 122] width 240 height 15
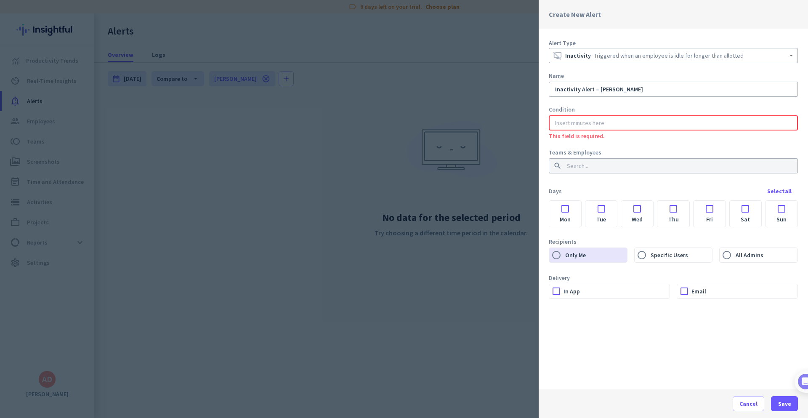
click at [603, 122] on input "number" at bounding box center [673, 123] width 240 height 8
click at [586, 122] on input "number" at bounding box center [673, 123] width 240 height 8
click at [566, 120] on input "number" at bounding box center [673, 123] width 240 height 8
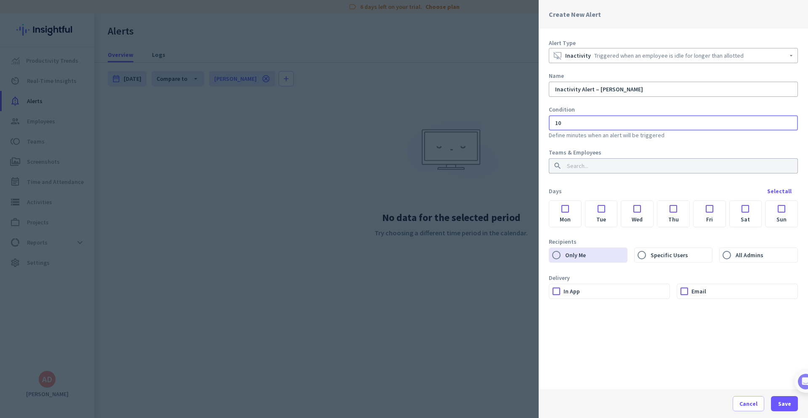
type input "10"
click at [641, 149] on div "Teams & Employees" at bounding box center [673, 152] width 249 height 8
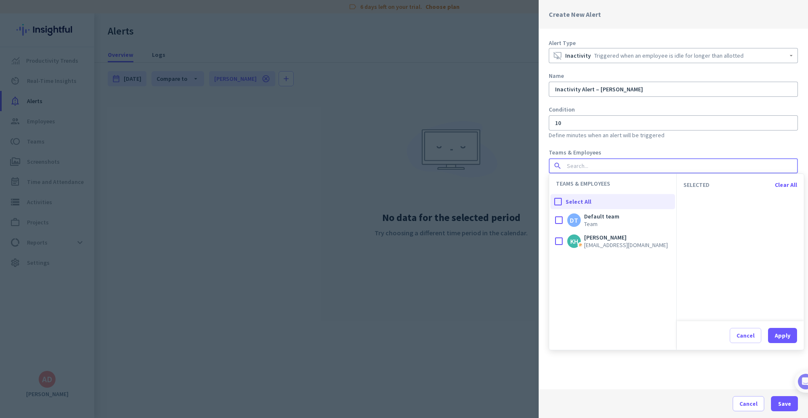
click at [599, 169] on input at bounding box center [670, 166] width 211 height 8
click at [561, 239] on div at bounding box center [558, 241] width 17 height 17
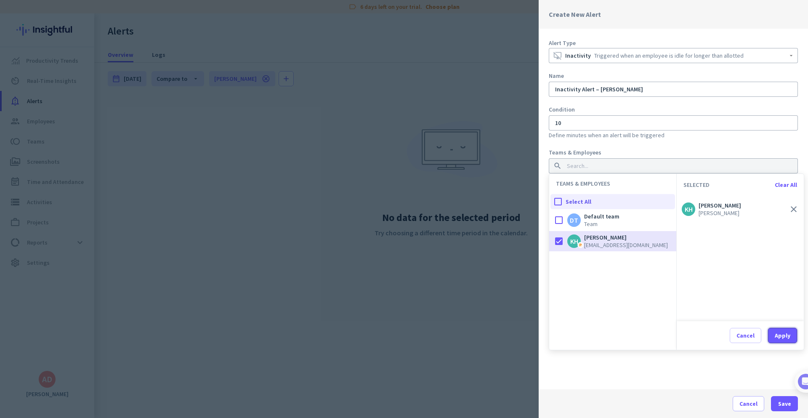
click at [786, 339] on button "Apply" at bounding box center [782, 335] width 29 height 15
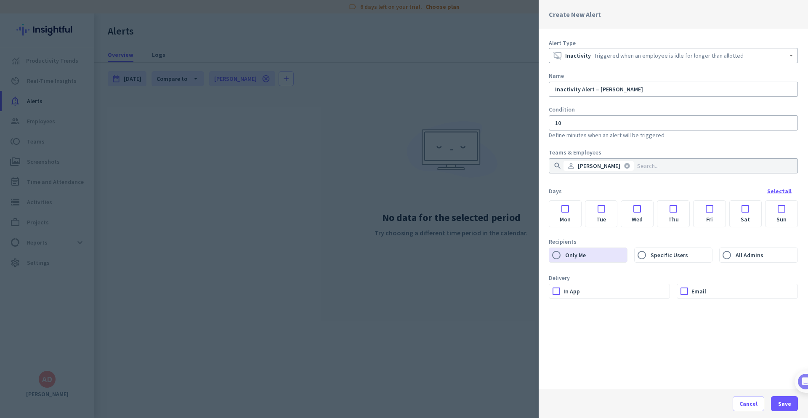
click at [779, 189] on div "Select all" at bounding box center [779, 191] width 24 height 6
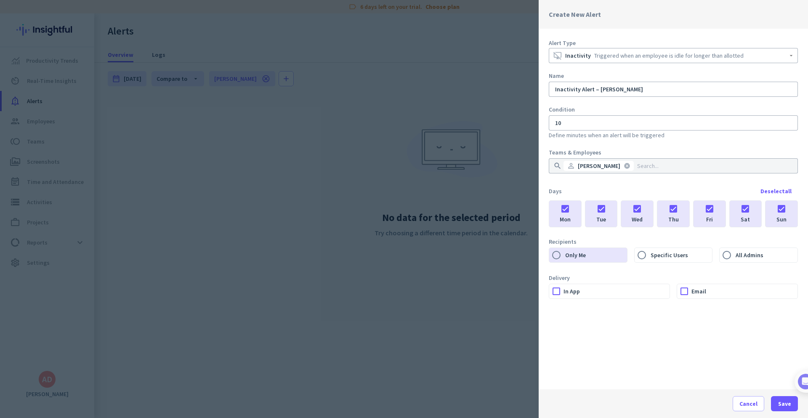
click at [744, 213] on label "Sat" at bounding box center [746, 219] width 32 height 15
click at [0, 0] on input "Sat" at bounding box center [0, 0] width 0 height 0
click at [784, 212] on label "Sun" at bounding box center [781, 219] width 32 height 15
click at [0, 0] on input "Sun" at bounding box center [0, 0] width 0 height 0
click at [682, 287] on div at bounding box center [684, 291] width 14 height 14
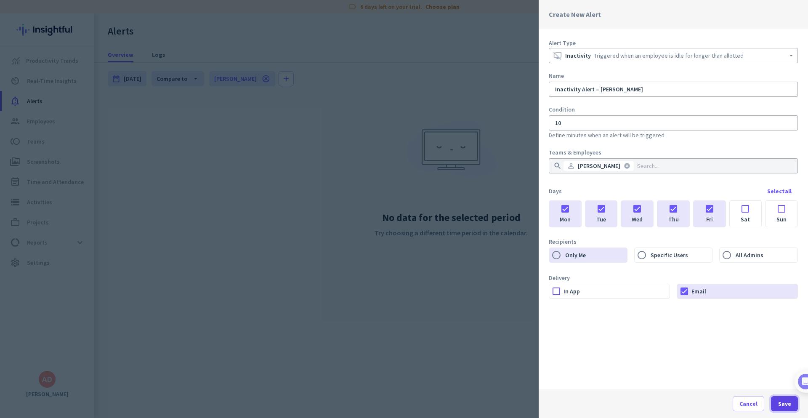
click at [786, 407] on span "Save" at bounding box center [784, 403] width 13 height 8
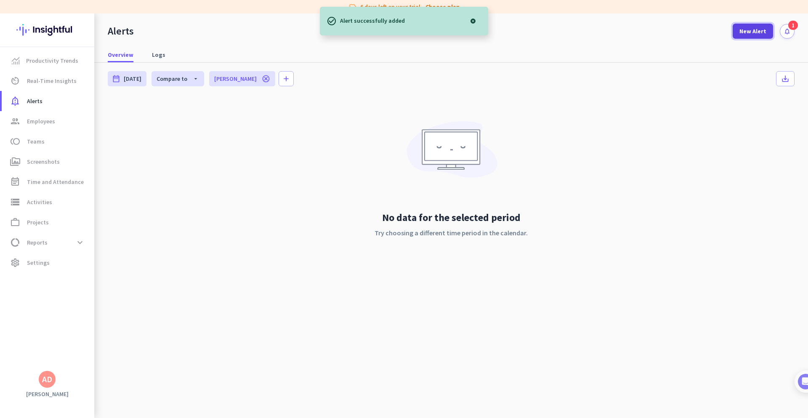
click at [755, 36] on span at bounding box center [753, 31] width 40 height 20
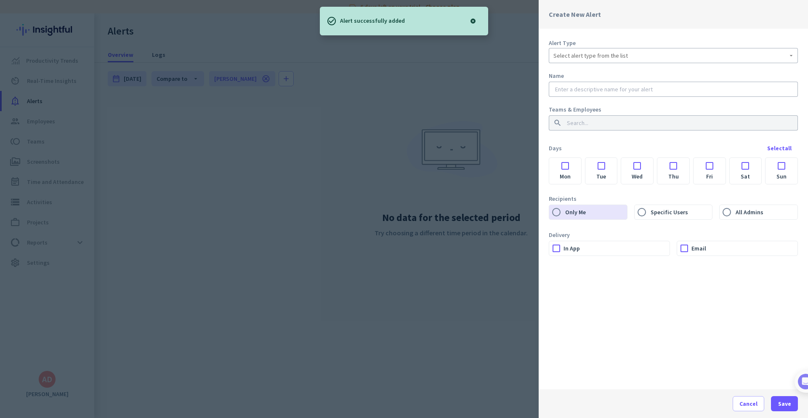
click at [664, 59] on div "Select alert type from the list" at bounding box center [673, 55] width 240 height 10
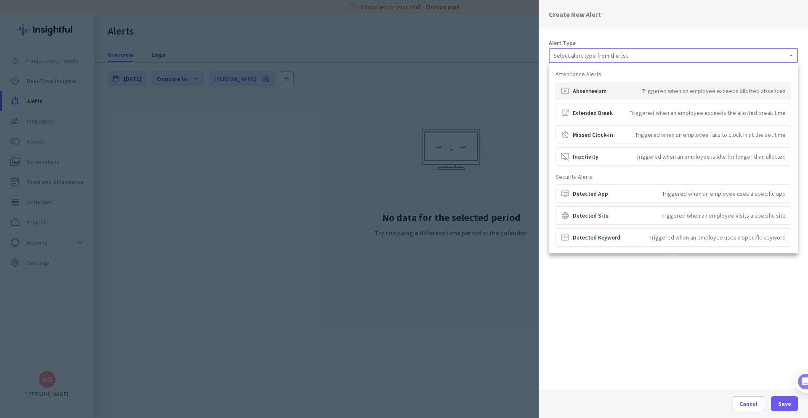
click at [753, 405] on div at bounding box center [404, 209] width 808 height 418
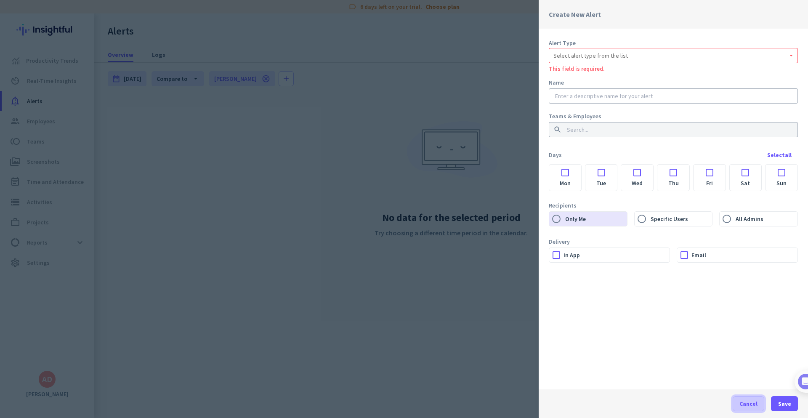
click at [748, 401] on span "Cancel" at bounding box center [748, 403] width 18 height 8
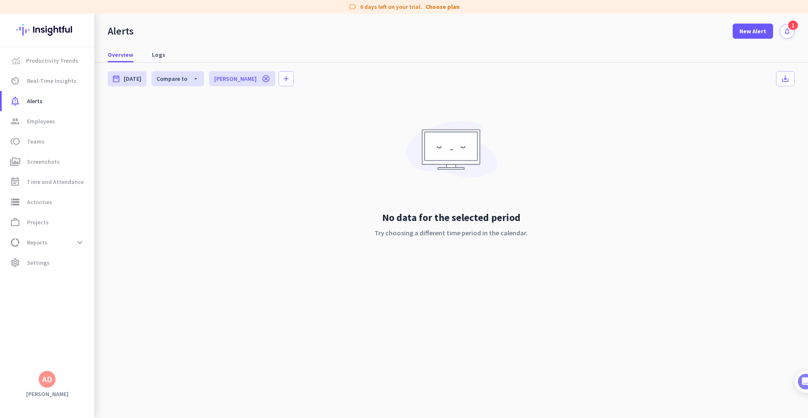
click at [790, 28] on div "1" at bounding box center [793, 25] width 10 height 9
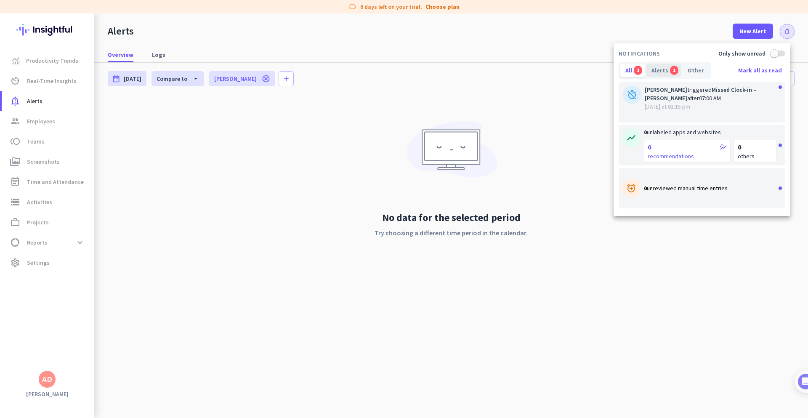
click at [667, 75] on div "Alerts 1" at bounding box center [663, 70] width 35 height 13
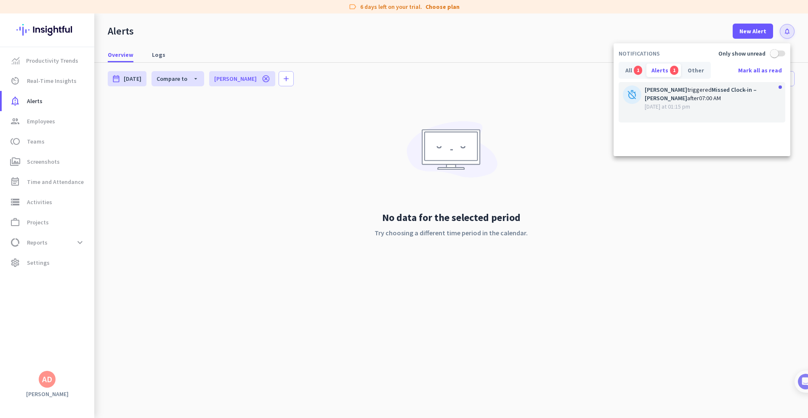
click at [699, 105] on span "[DATE] at 01:15 pm" at bounding box center [711, 106] width 132 height 8
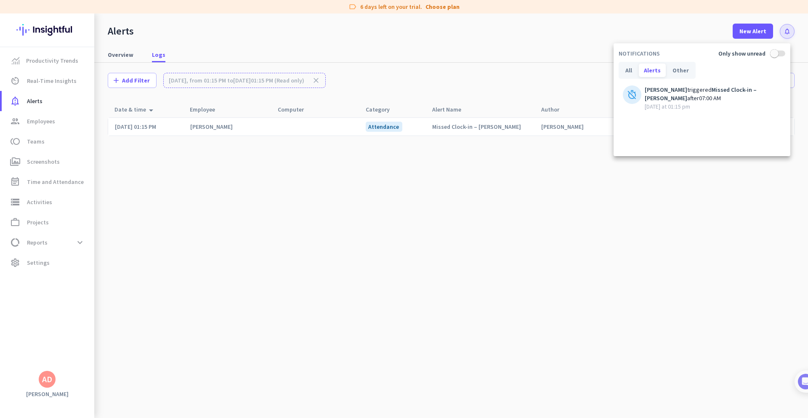
click at [653, 252] on div at bounding box center [404, 209] width 808 height 418
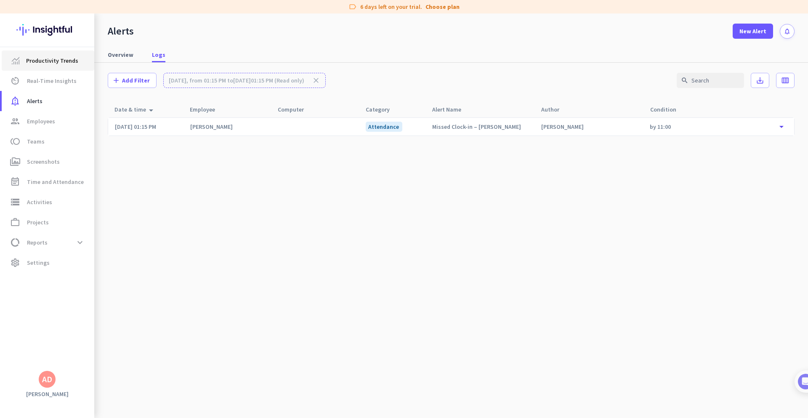
click at [53, 62] on span "Productivity Trends" at bounding box center [52, 61] width 52 height 10
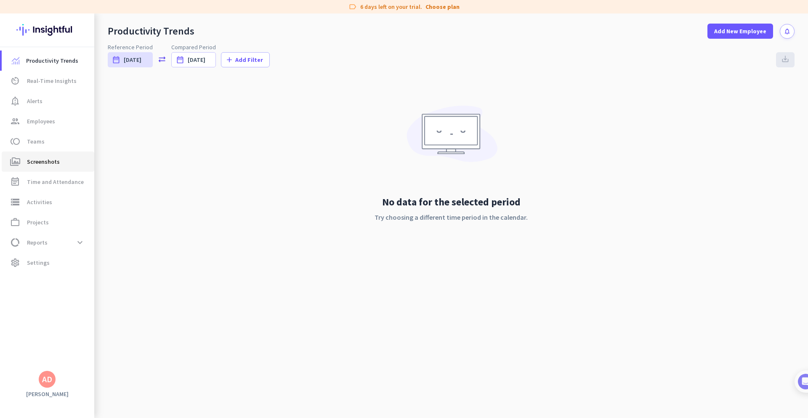
click at [39, 158] on span "Screenshots" at bounding box center [43, 162] width 33 height 10
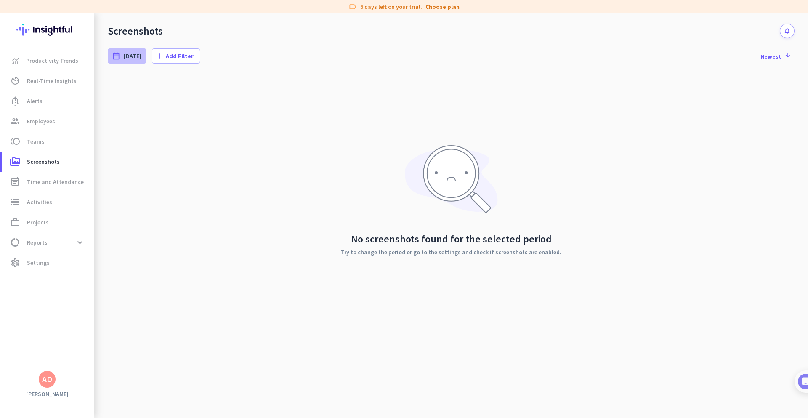
click at [113, 58] on icon "date_range" at bounding box center [116, 56] width 8 height 8
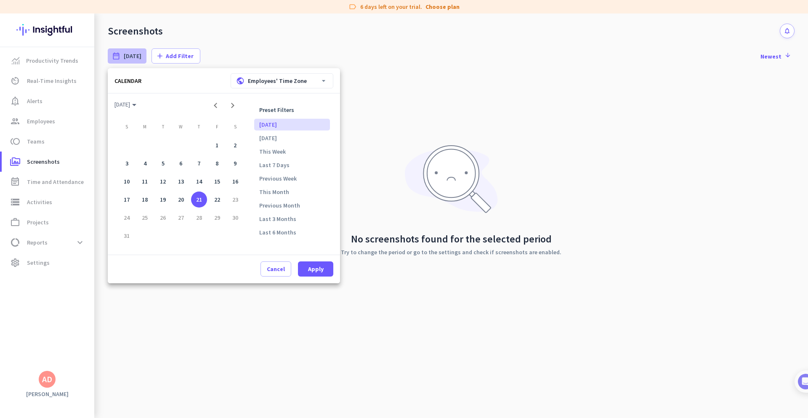
click at [366, 120] on div at bounding box center [404, 209] width 808 height 418
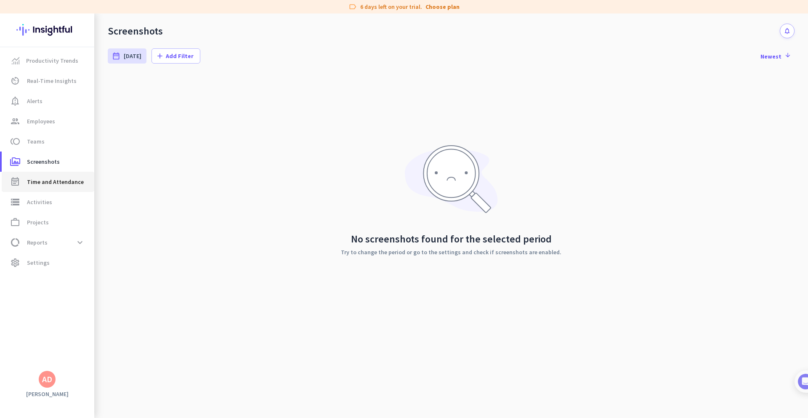
click at [41, 186] on span "Time and Attendance" at bounding box center [55, 182] width 57 height 10
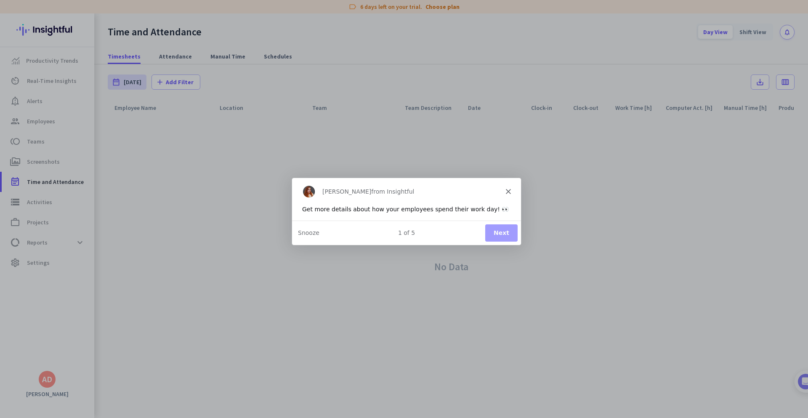
click at [500, 231] on button "Next" at bounding box center [501, 232] width 32 height 17
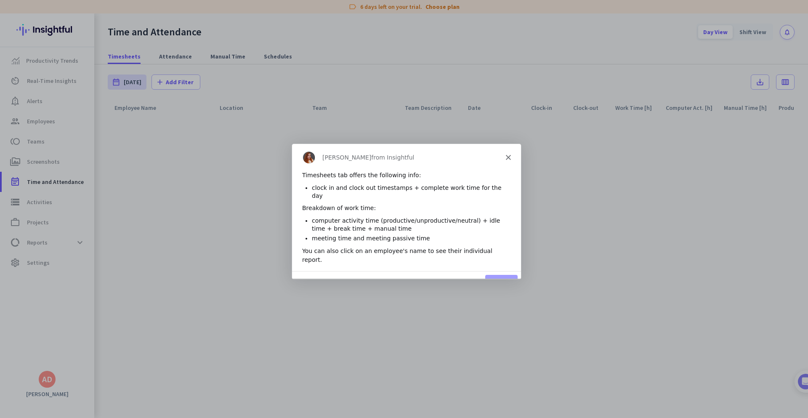
click at [503, 274] on button "Next" at bounding box center [501, 282] width 32 height 17
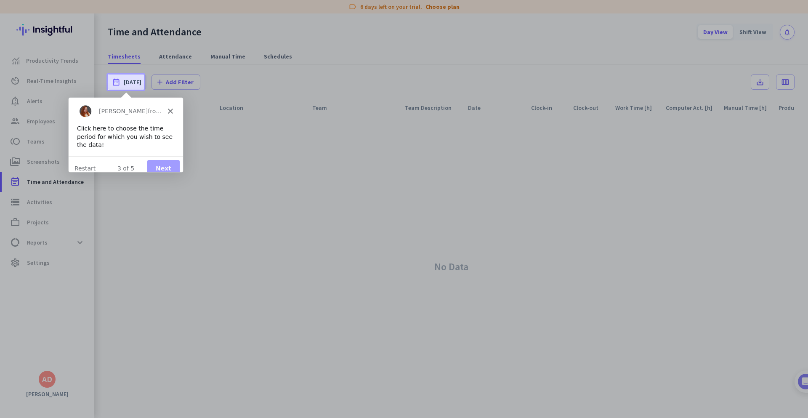
click at [168, 159] on button "Next" at bounding box center [163, 167] width 32 height 17
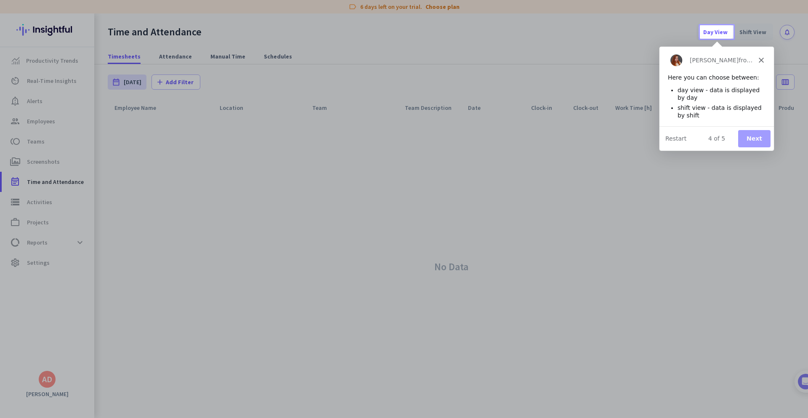
click at [748, 134] on button "Next" at bounding box center [754, 138] width 32 height 17
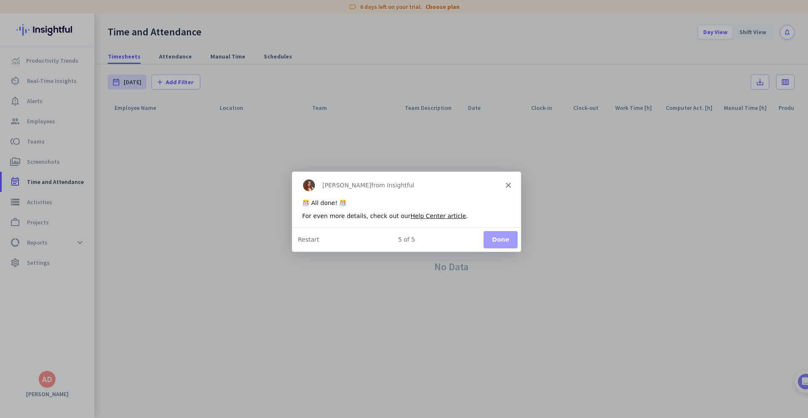
click at [498, 238] on button "Done" at bounding box center [500, 238] width 34 height 17
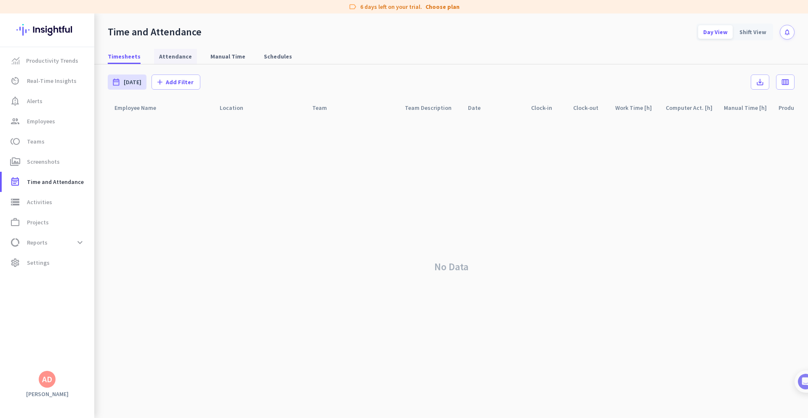
click at [175, 57] on span "Attendance" at bounding box center [175, 56] width 33 height 8
type input "[DATE] - [DATE]"
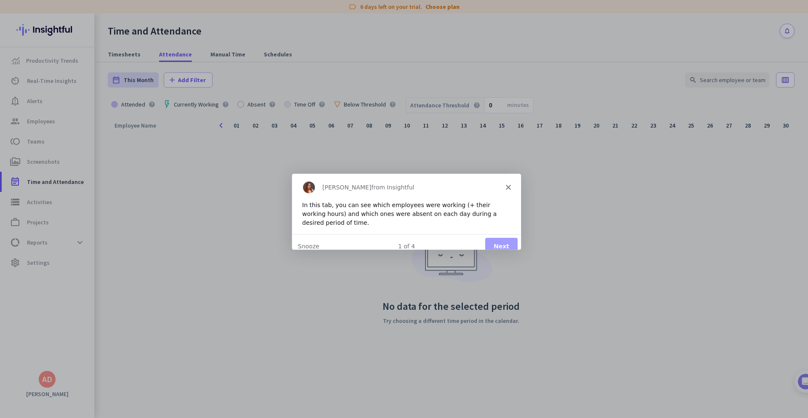
click at [512, 237] on button "Next" at bounding box center [501, 245] width 32 height 17
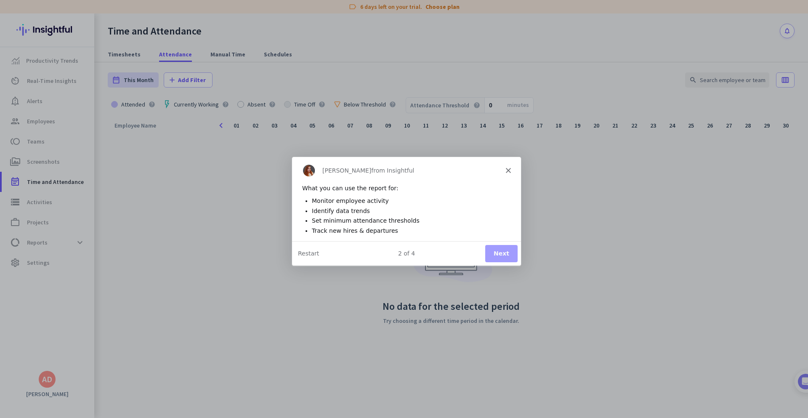
click at [508, 252] on button "Next" at bounding box center [501, 252] width 32 height 17
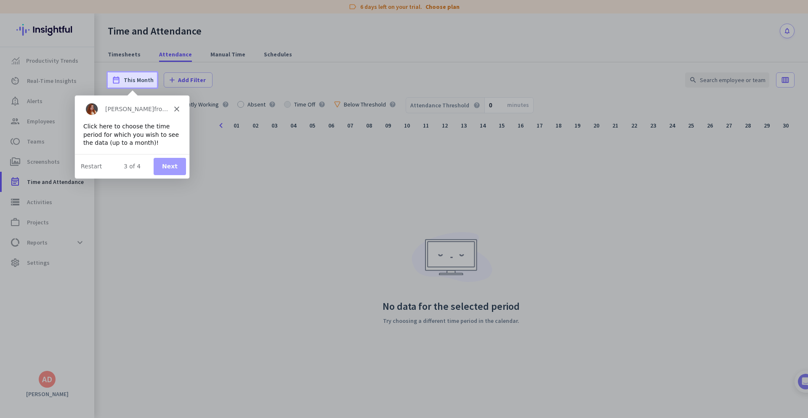
click at [172, 169] on button "Next" at bounding box center [169, 165] width 32 height 17
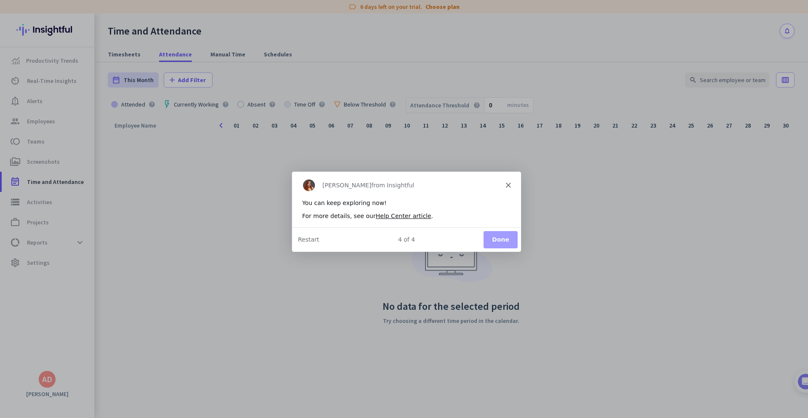
click at [497, 238] on button "Done" at bounding box center [500, 238] width 34 height 17
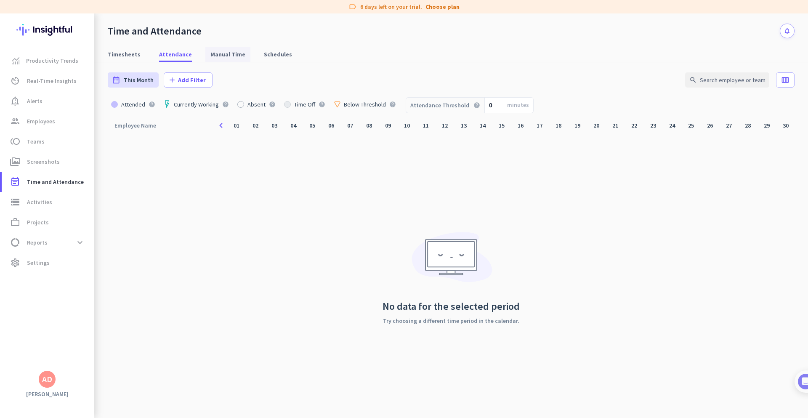
click at [221, 55] on span "Manual Time" at bounding box center [227, 54] width 35 height 8
type input "[DATE] - [DATE]"
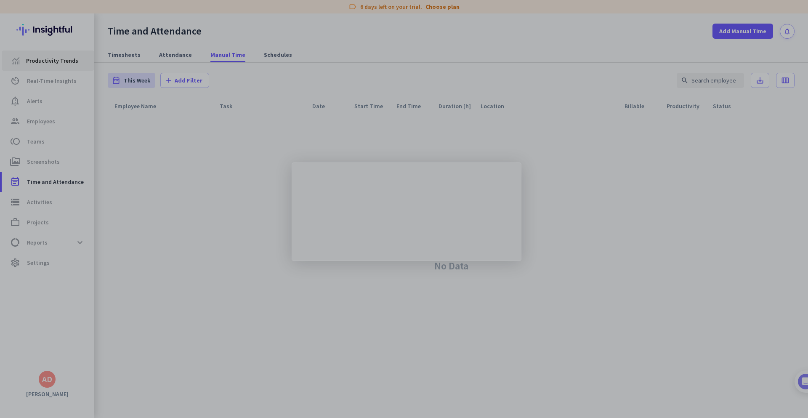
click at [51, 66] on div "Product tour overlay" at bounding box center [404, 209] width 808 height 418
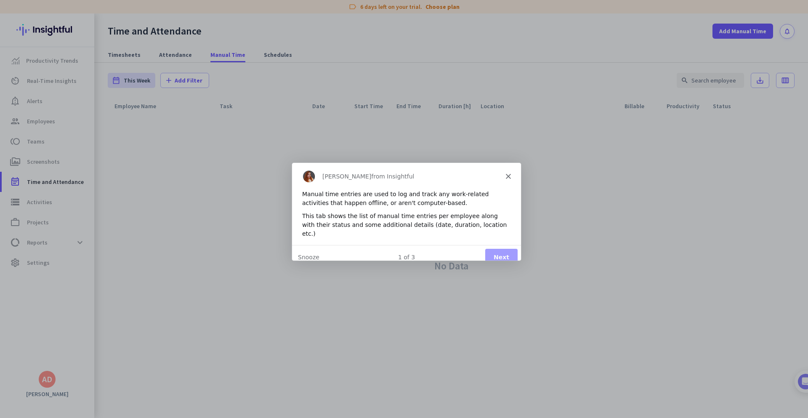
click at [503, 251] on button "Next" at bounding box center [501, 256] width 32 height 17
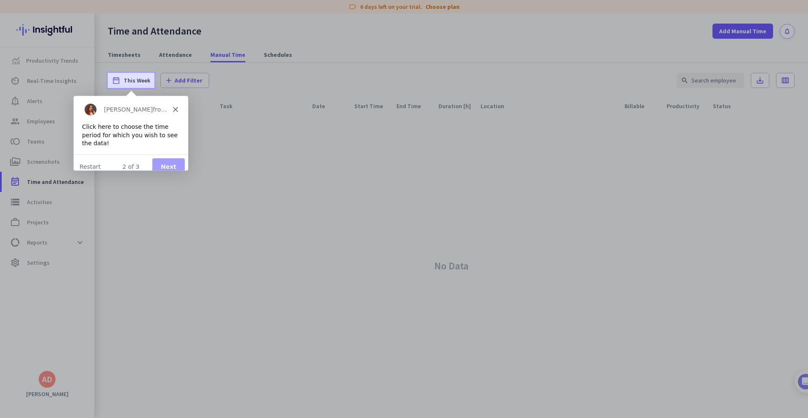
click at [174, 162] on button "Next" at bounding box center [168, 166] width 32 height 17
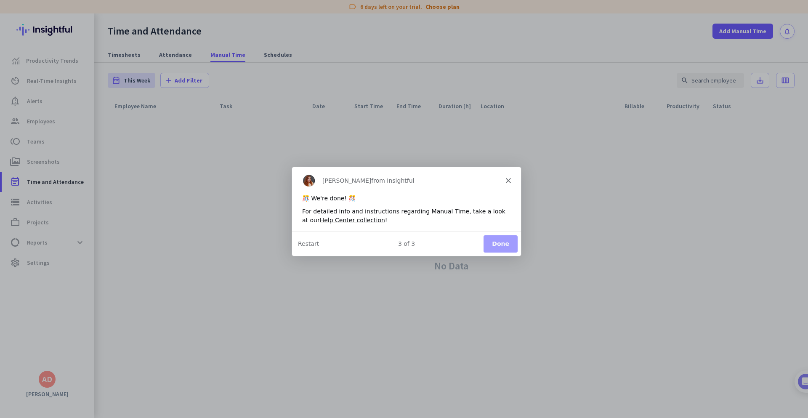
click at [505, 242] on button "Done" at bounding box center [500, 243] width 34 height 17
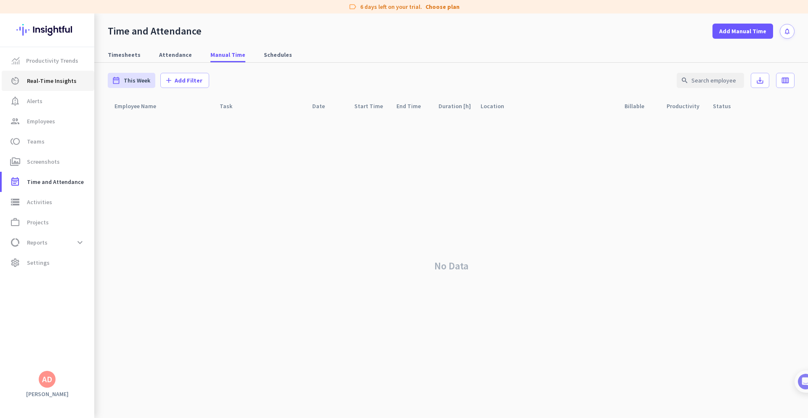
click at [59, 78] on span "Real-Time Insights" at bounding box center [52, 81] width 50 height 10
type input "[DATE] - [DATE]"
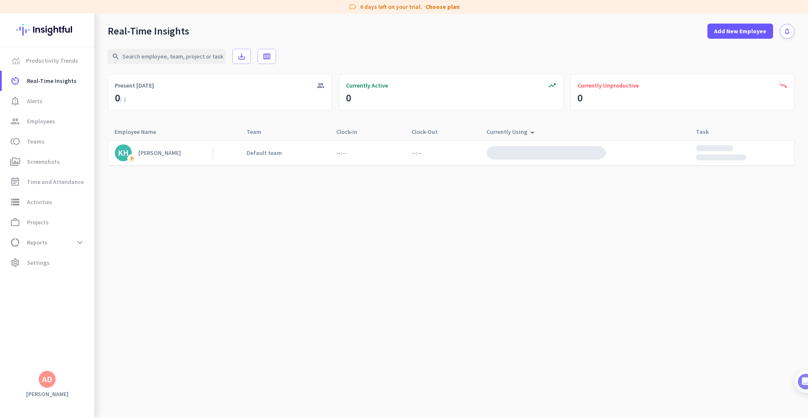
click at [160, 157] on link "KH P [PERSON_NAME]" at bounding box center [164, 152] width 98 height 17
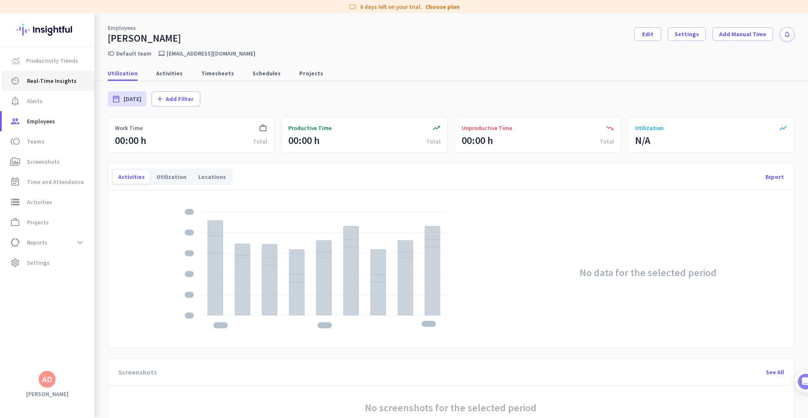
click at [58, 82] on span "Real-Time Insights" at bounding box center [52, 81] width 50 height 10
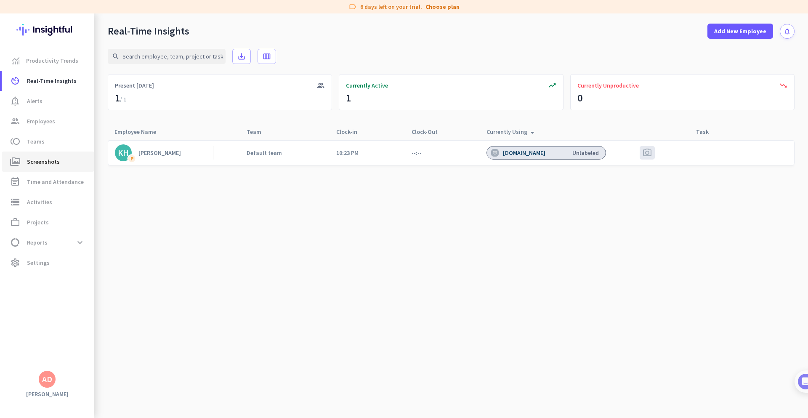
click at [44, 161] on span "Screenshots" at bounding box center [43, 162] width 33 height 10
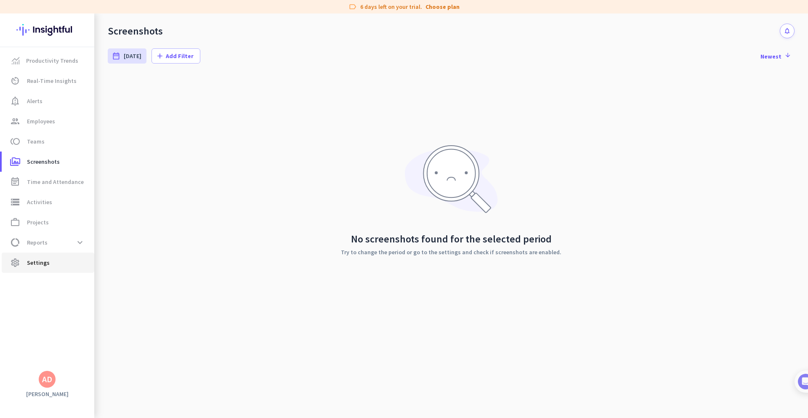
click at [37, 265] on span "Settings" at bounding box center [38, 263] width 23 height 10
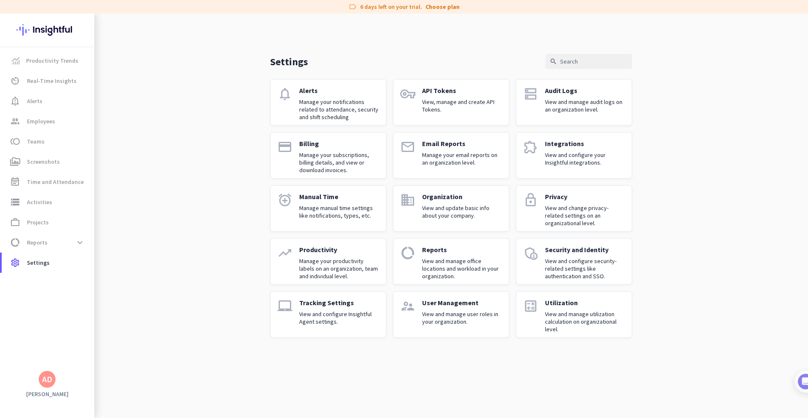
click at [317, 303] on p "Tracking Settings" at bounding box center [339, 302] width 80 height 8
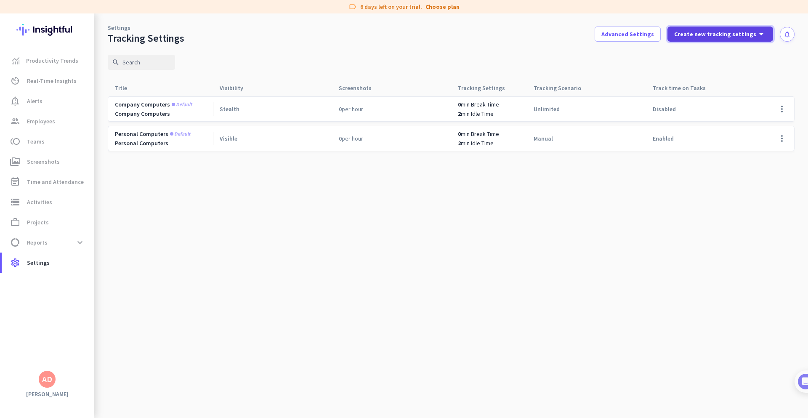
click at [765, 35] on icon "arrow_drop_down" at bounding box center [761, 34] width 10 height 10
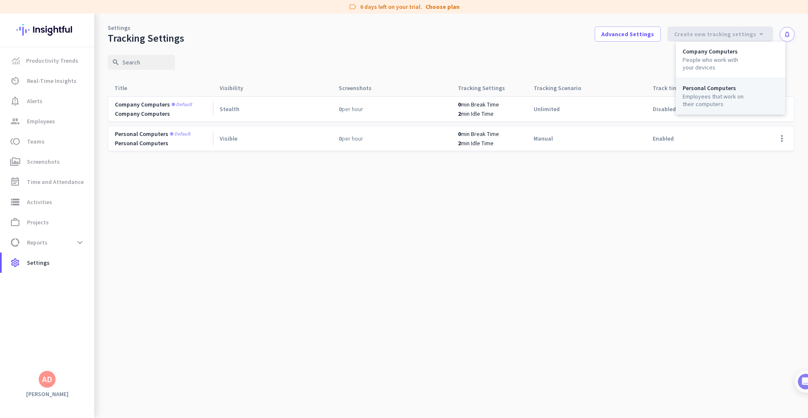
click at [700, 96] on div "Employees that work on their computers" at bounding box center [715, 100] width 64 height 15
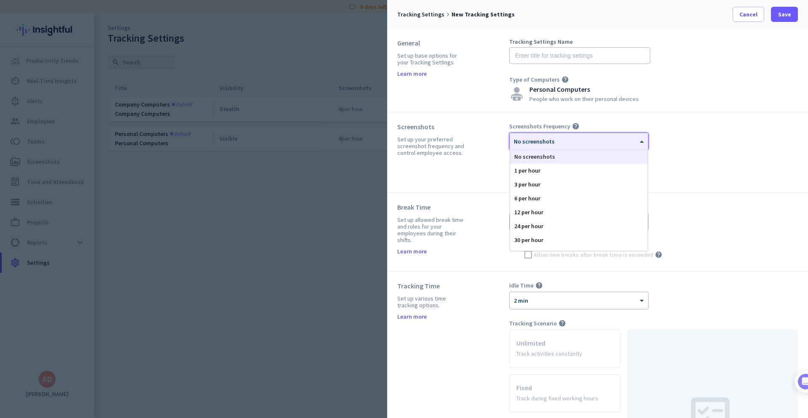
click at [614, 140] on div at bounding box center [579, 138] width 138 height 7
click at [740, 143] on div "Screenshots Frequency help × No screenshots No screenshots 1 per hour 3 per hou…" at bounding box center [653, 152] width 289 height 60
click at [641, 142] on span at bounding box center [643, 141] width 11 height 7
click at [691, 138] on div "Screenshots Frequency help × No screenshots No screenshots 1 per hour 3 per hou…" at bounding box center [653, 152] width 289 height 60
click at [642, 147] on div "× No screenshots" at bounding box center [579, 141] width 138 height 17
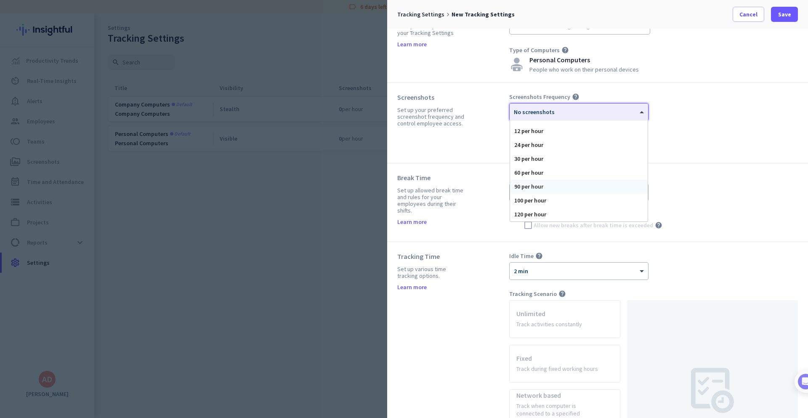
scroll to position [84, 0]
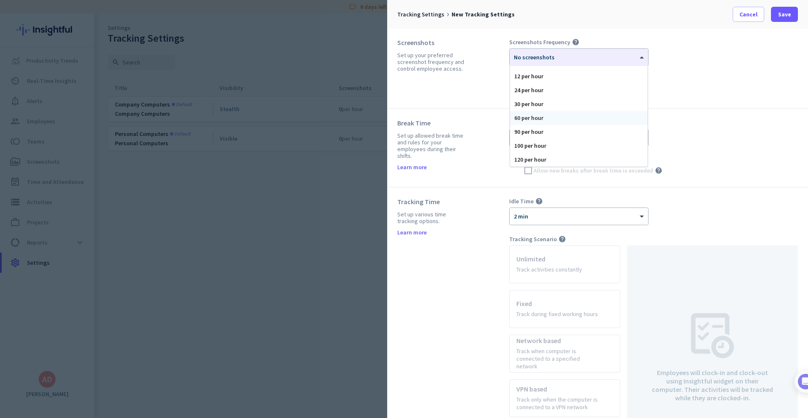
click at [553, 121] on div "60 per hour" at bounding box center [579, 118] width 138 height 14
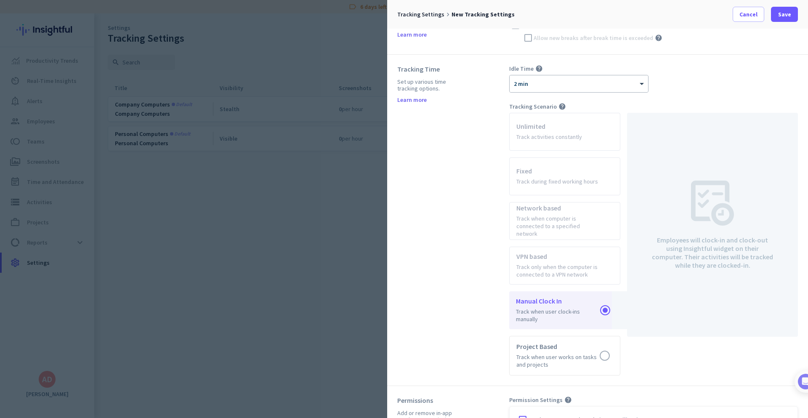
scroll to position [114, 0]
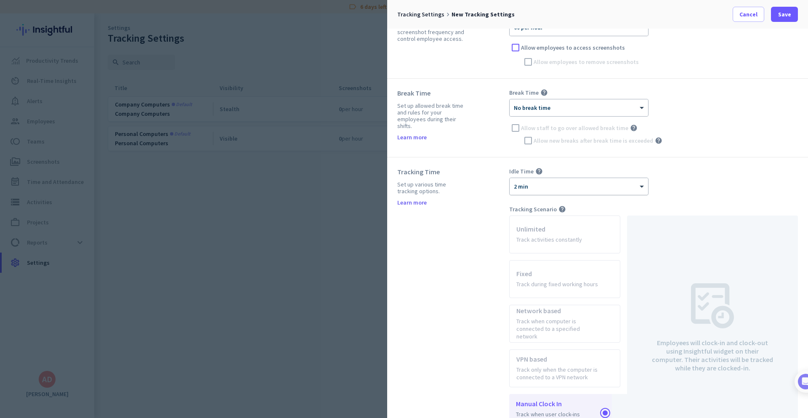
click at [574, 191] on div "× 2 min" at bounding box center [579, 186] width 138 height 17
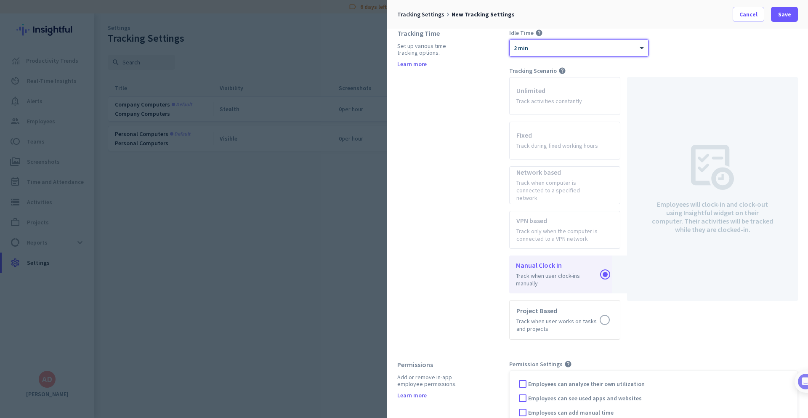
scroll to position [324, 0]
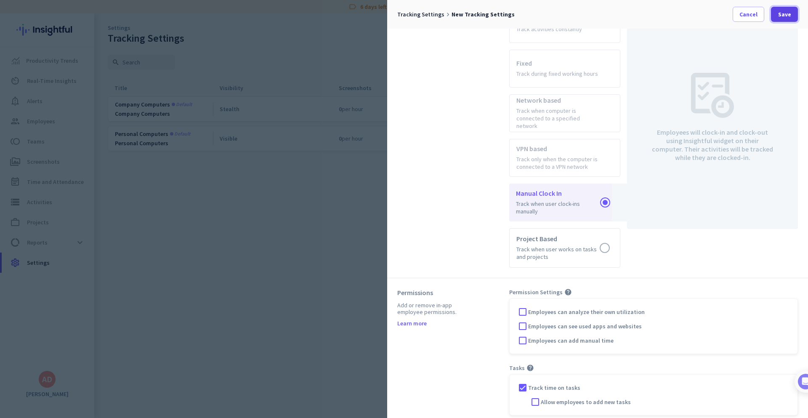
click at [785, 10] on span "Save" at bounding box center [784, 14] width 13 height 8
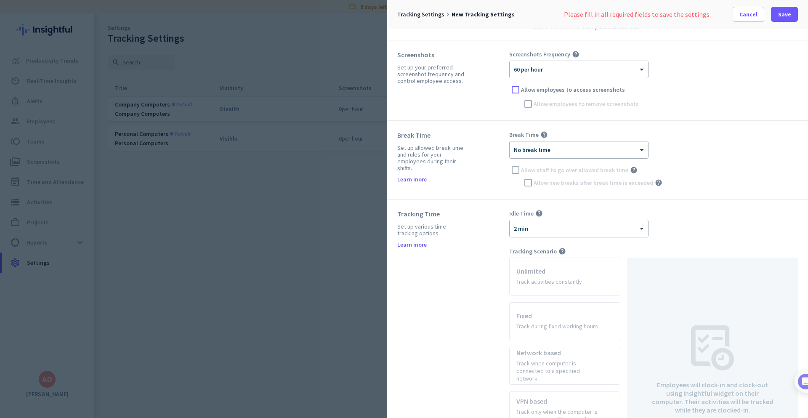
scroll to position [0, 0]
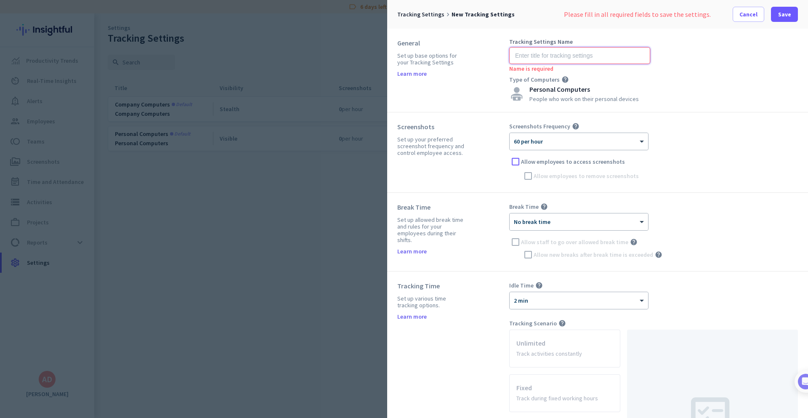
click at [536, 56] on input "text" at bounding box center [579, 55] width 141 height 17
paste input "Manual Clock-in Policy"
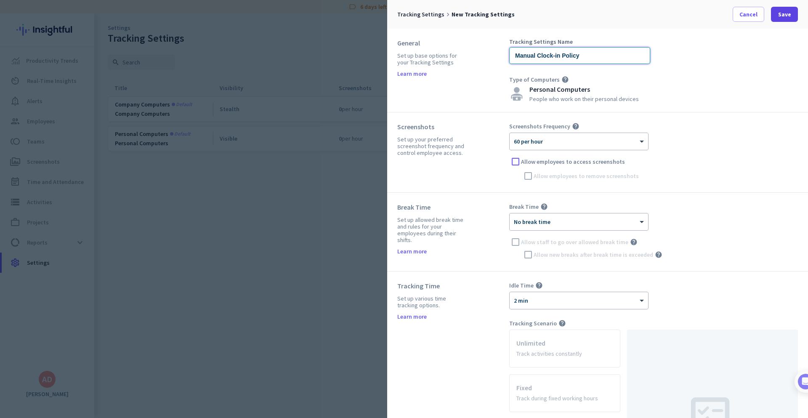
type input "Manual Clock-in Policy"
click at [789, 18] on span "Save" at bounding box center [784, 14] width 13 height 8
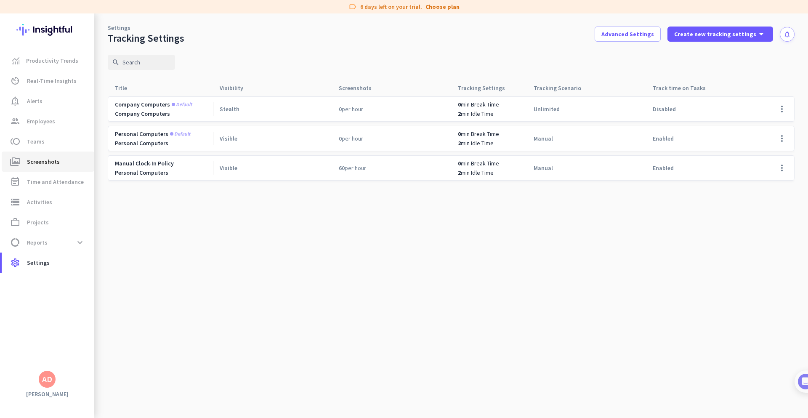
click at [43, 161] on span "Screenshots" at bounding box center [43, 162] width 33 height 10
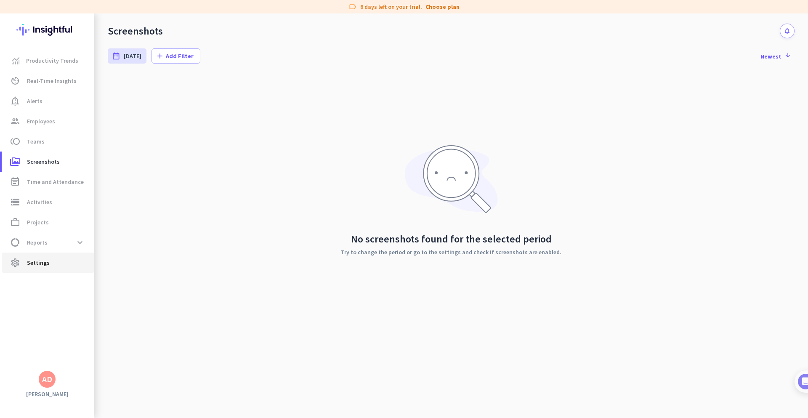
click at [37, 266] on span "Settings" at bounding box center [38, 263] width 23 height 10
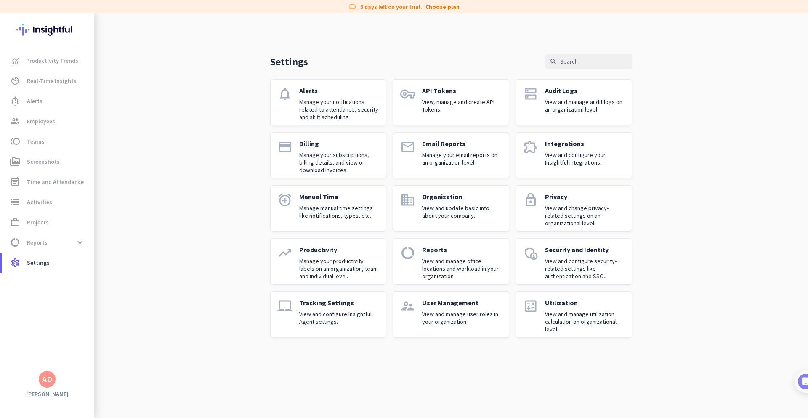
click at [338, 315] on p "View and configure Insightful Agent settings." at bounding box center [339, 317] width 80 height 15
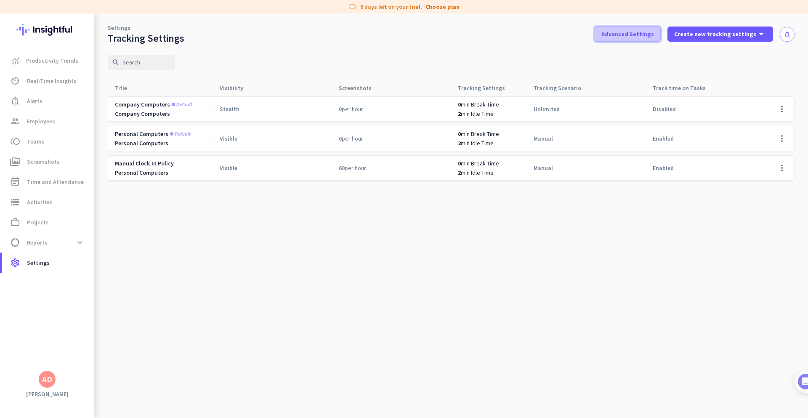
click at [654, 30] on span "Advanced Settings" at bounding box center [627, 34] width 53 height 8
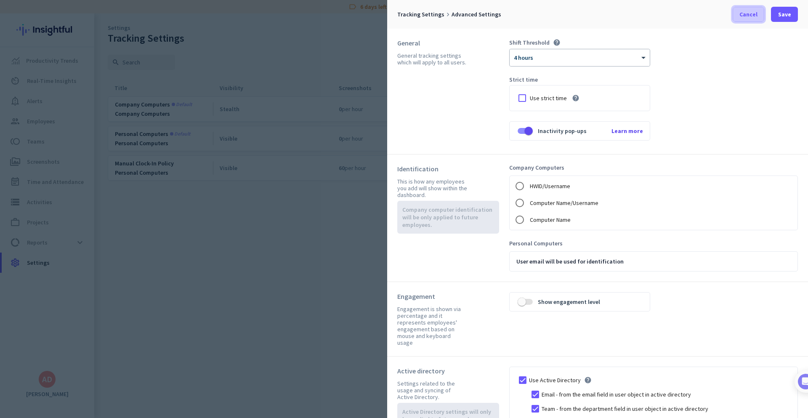
click at [752, 17] on span "Cancel" at bounding box center [748, 14] width 18 height 8
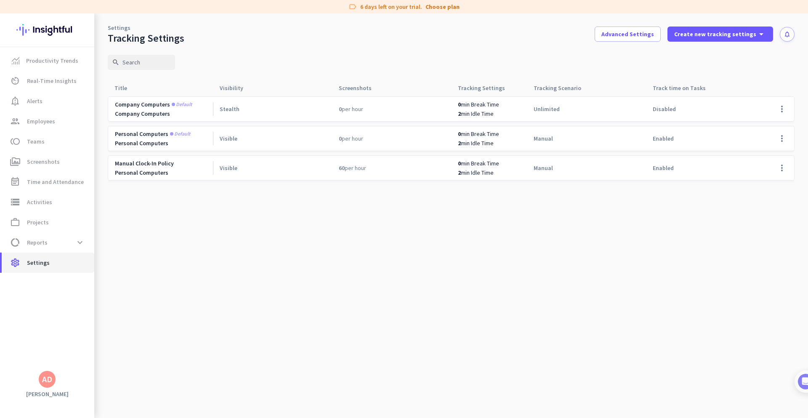
click at [37, 265] on span "Settings" at bounding box center [38, 263] width 23 height 10
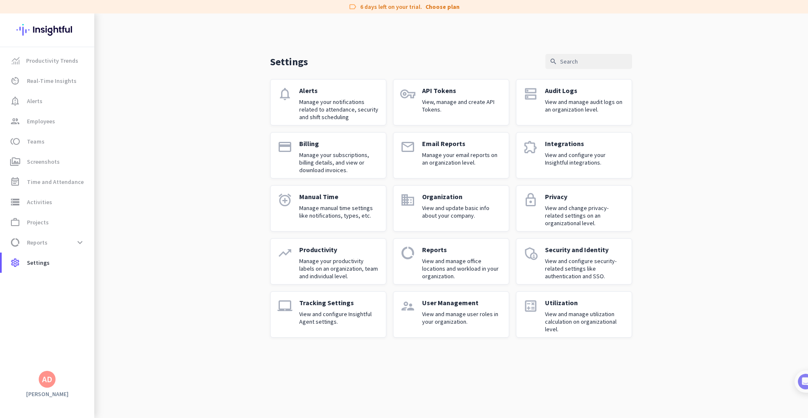
click at [323, 311] on p "View and configure Insightful Agent settings." at bounding box center [339, 317] width 80 height 15
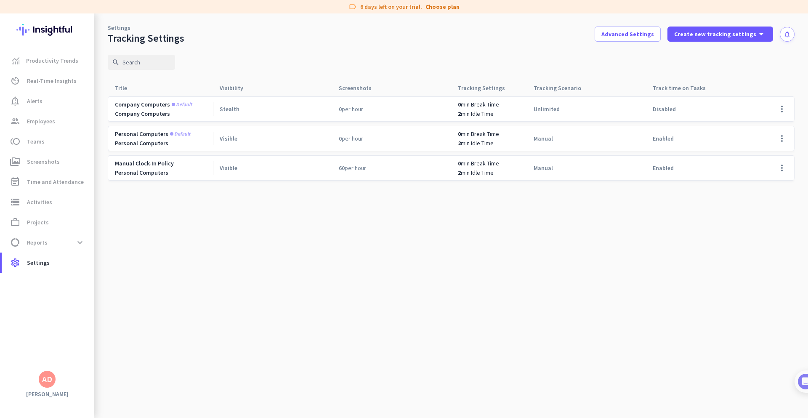
click at [143, 140] on div "Personal Computers" at bounding box center [164, 143] width 98 height 8
click at [664, 138] on span "Enabled" at bounding box center [663, 139] width 21 height 8
click at [477, 137] on span "min Break Time" at bounding box center [480, 134] width 38 height 8
click at [155, 166] on span "Manual Clock-in Policy" at bounding box center [144, 163] width 59 height 8
click at [44, 161] on span "Screenshots" at bounding box center [43, 162] width 33 height 10
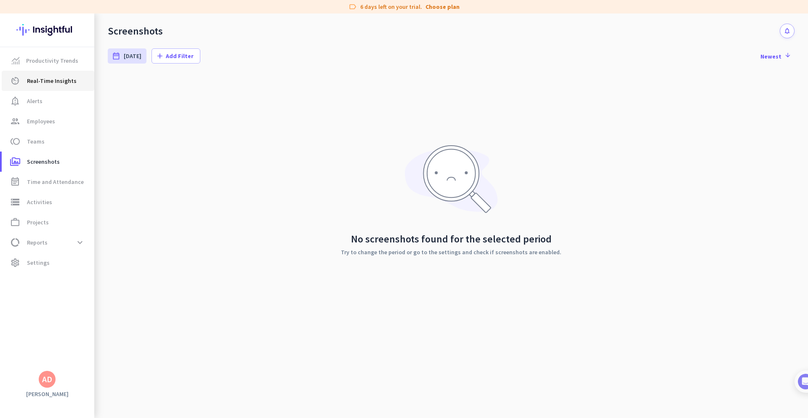
click at [51, 79] on span "Real-Time Insights" at bounding box center [52, 81] width 50 height 10
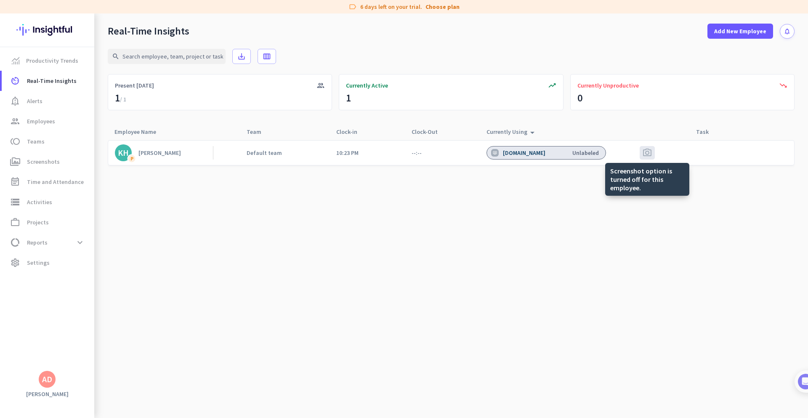
click at [646, 155] on span "photo_camera" at bounding box center [647, 153] width 10 height 10
click at [47, 262] on span "Settings" at bounding box center [38, 263] width 23 height 10
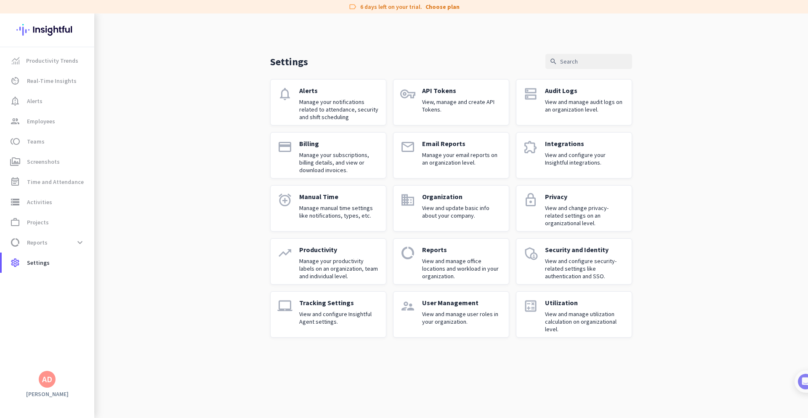
click at [307, 320] on p "View and configure Insightful Agent settings." at bounding box center [339, 317] width 80 height 15
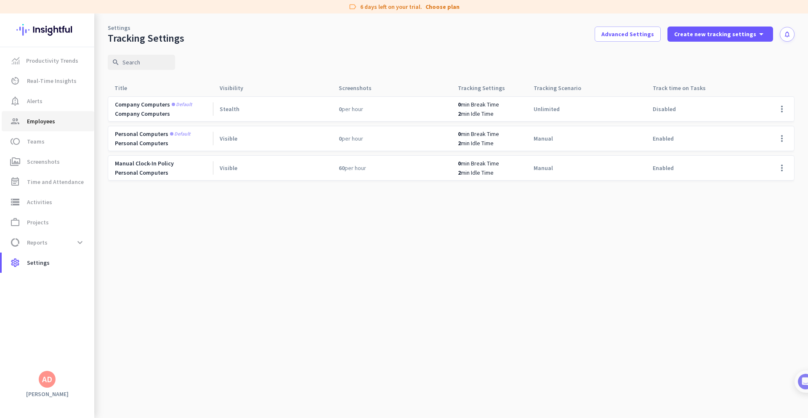
click at [31, 120] on span "Employees" at bounding box center [41, 121] width 28 height 10
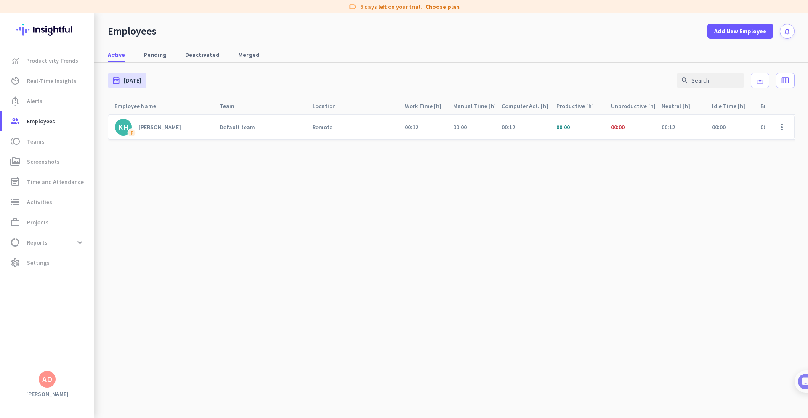
click at [155, 128] on div "[PERSON_NAME]" at bounding box center [159, 127] width 43 height 8
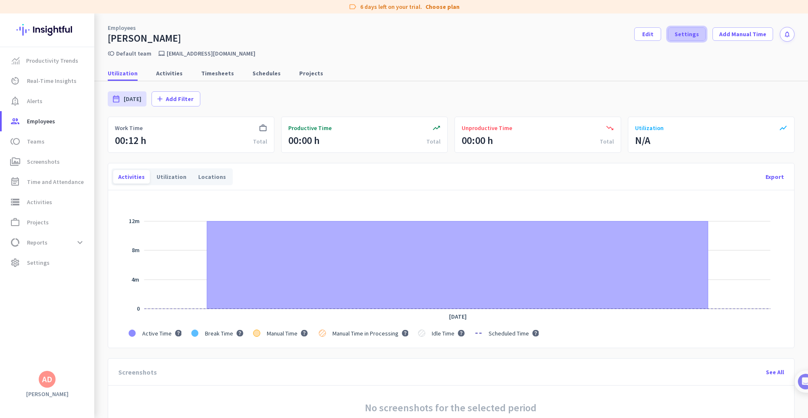
click at [689, 31] on span "Settings" at bounding box center [687, 34] width 24 height 8
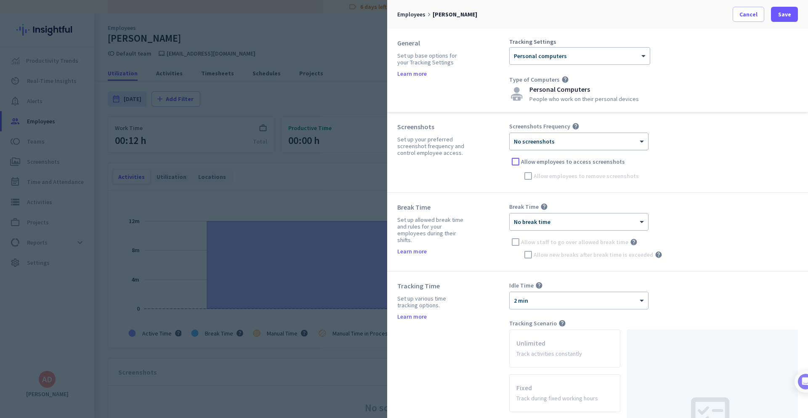
click at [593, 142] on div "× No screenshots" at bounding box center [574, 141] width 128 height 7
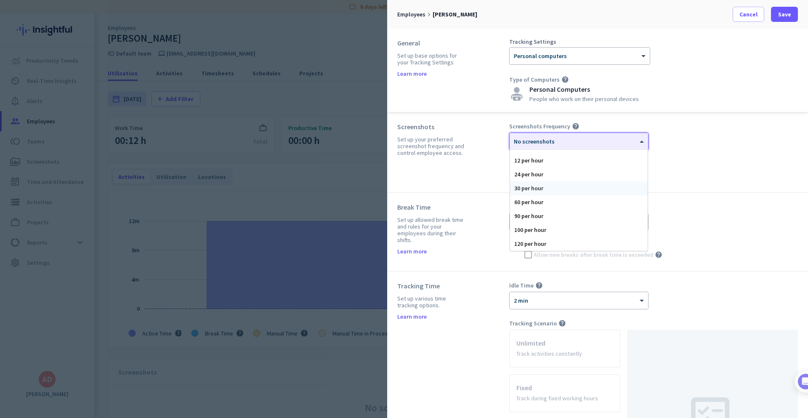
scroll to position [42, 0]
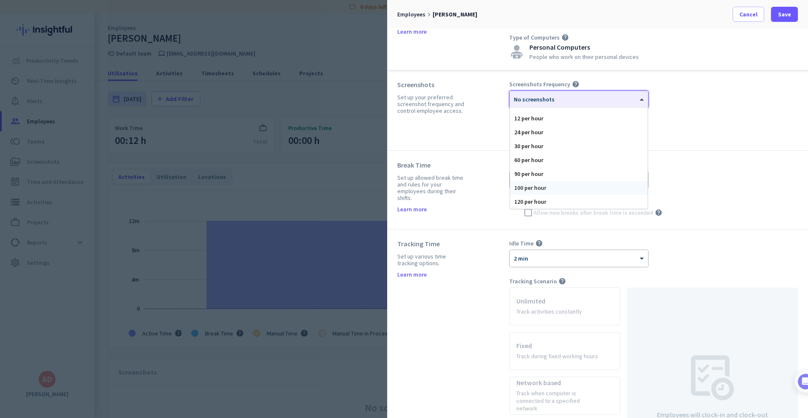
click at [587, 186] on div "100 per hour" at bounding box center [579, 188] width 138 height 14
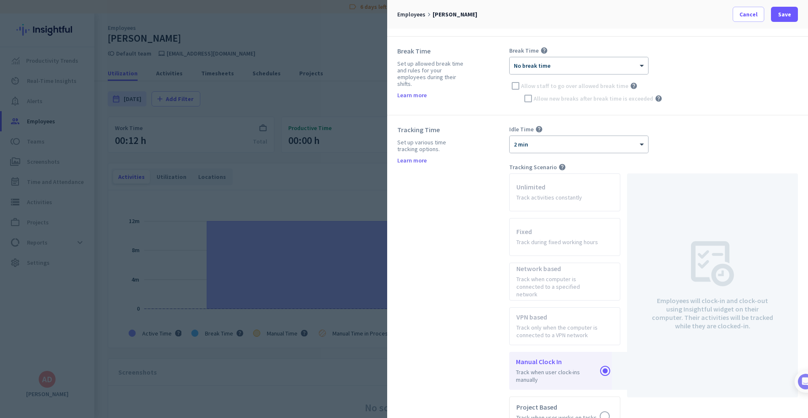
scroll to position [0, 0]
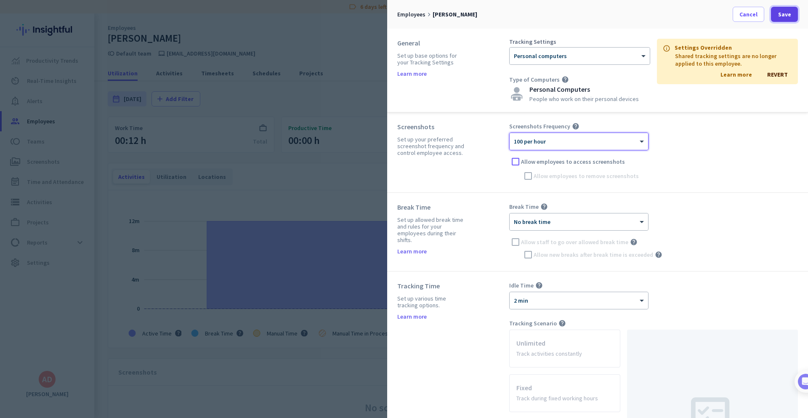
click at [786, 13] on span "Save" at bounding box center [784, 14] width 13 height 8
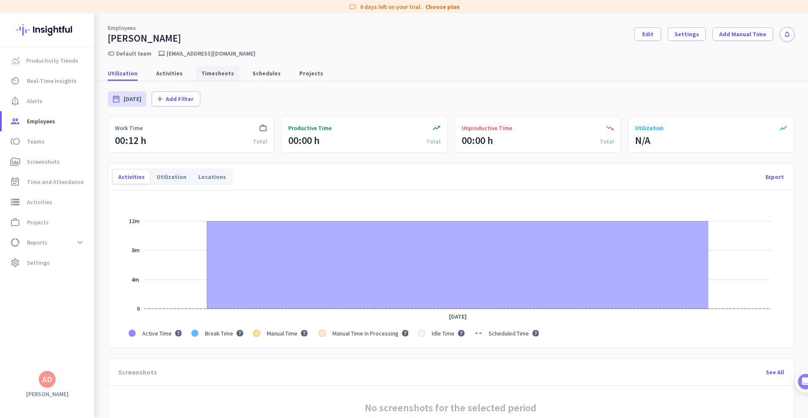
click at [213, 72] on span "Timesheets" at bounding box center [217, 73] width 33 height 8
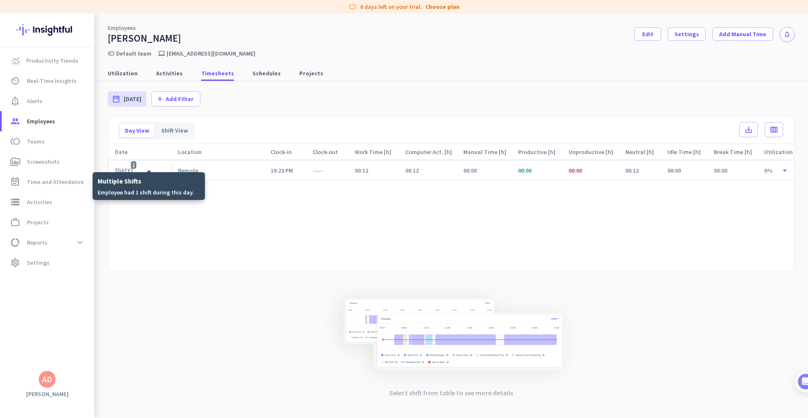
click at [138, 170] on div "[DATE] 1" at bounding box center [126, 171] width 23 height 8
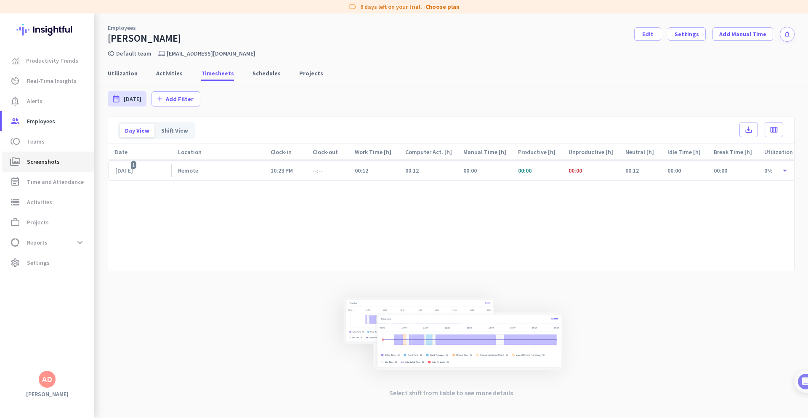
click at [61, 161] on span "perm_media Screenshots" at bounding box center [47, 162] width 79 height 10
